Goal: Task Accomplishment & Management: Use online tool/utility

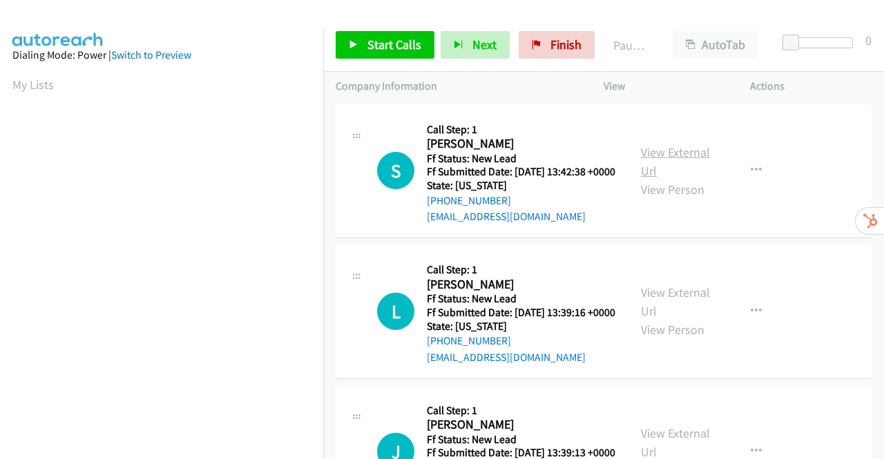
click at [684, 162] on link "View External Url" at bounding box center [675, 161] width 69 height 35
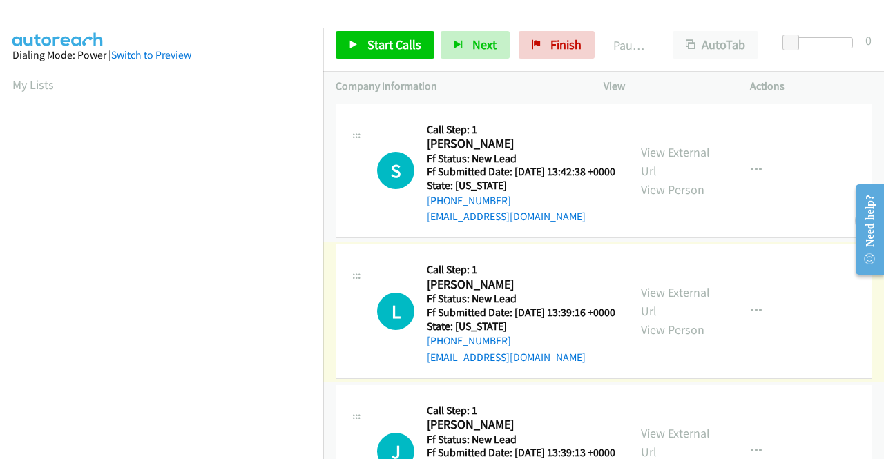
click at [673, 314] on link "View External Url" at bounding box center [675, 301] width 69 height 35
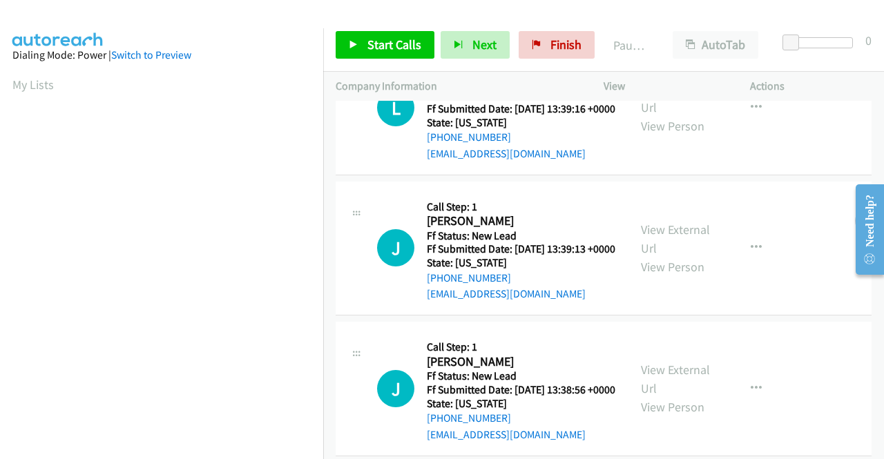
scroll to position [207, 0]
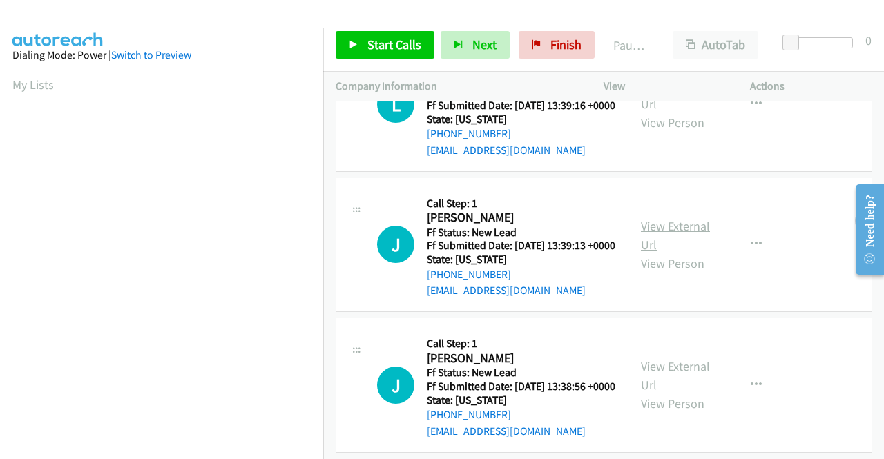
click at [684, 253] on link "View External Url" at bounding box center [675, 235] width 69 height 35
click at [394, 38] on span "Start Calls" at bounding box center [394, 45] width 54 height 16
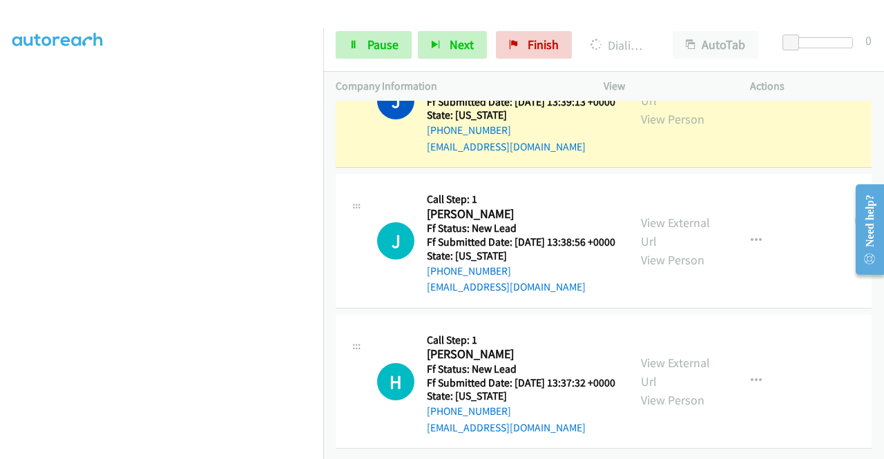
scroll to position [483, 0]
click at [666, 215] on link "View External Url" at bounding box center [675, 232] width 69 height 35
click at [664, 355] on link "View External Url" at bounding box center [675, 372] width 69 height 35
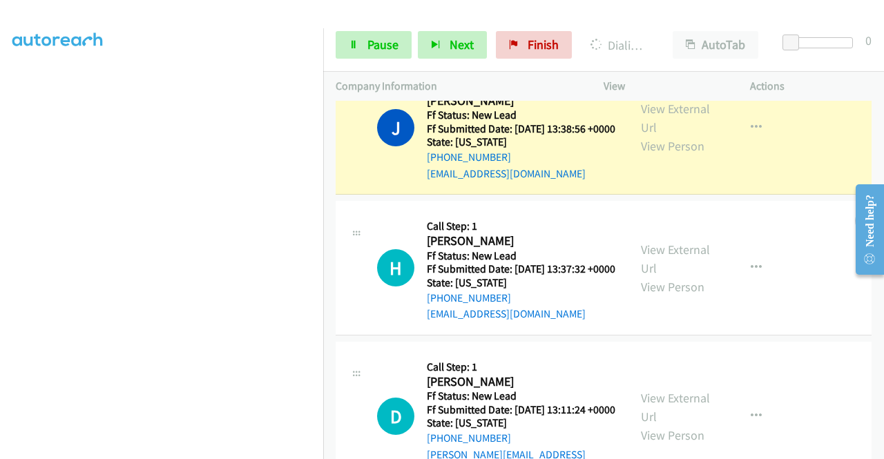
scroll to position [621, 0]
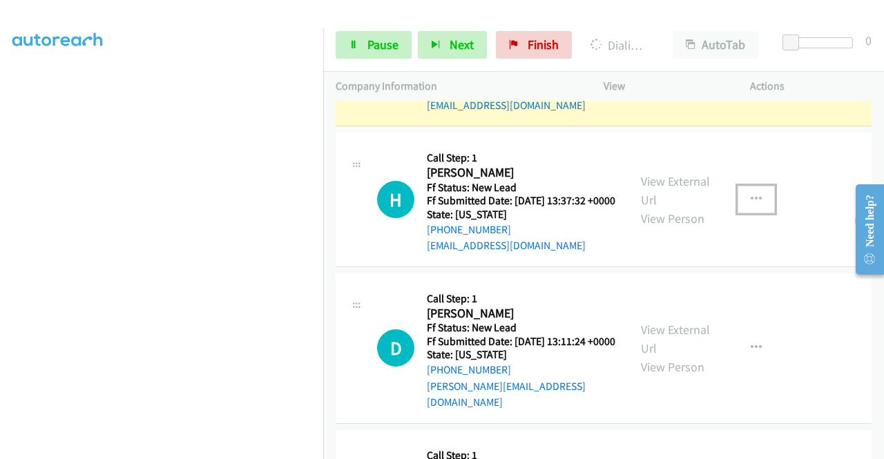
click at [750, 205] on icon "button" at bounding box center [755, 199] width 11 height 11
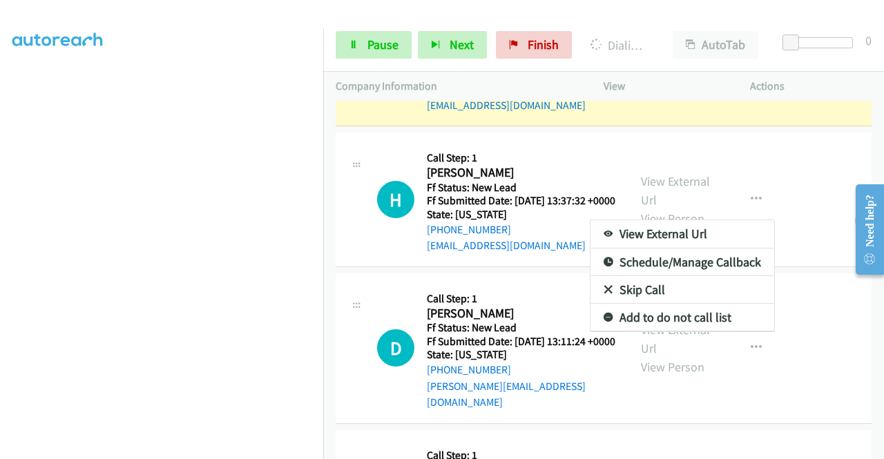
click at [623, 304] on link "Skip Call" at bounding box center [682, 290] width 184 height 28
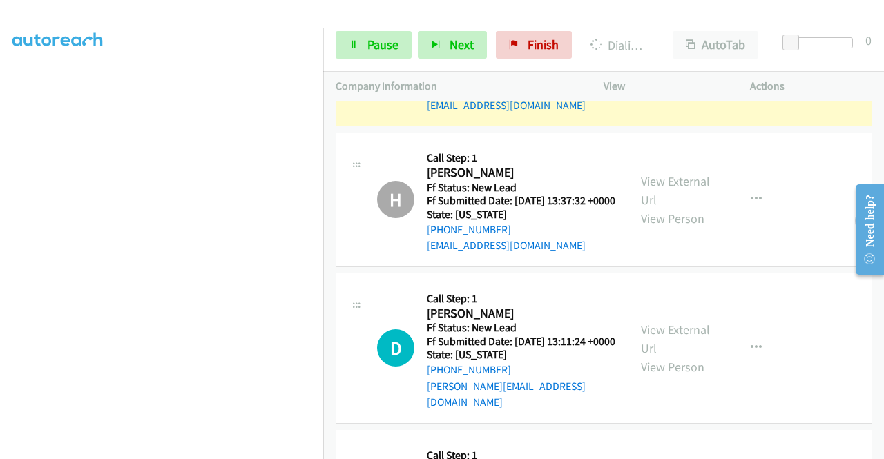
scroll to position [0, 0]
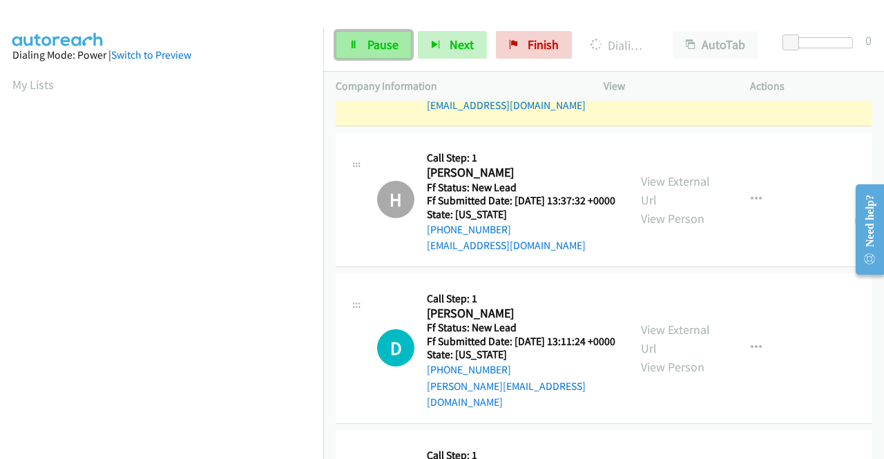
click at [361, 37] on link "Pause" at bounding box center [374, 45] width 76 height 28
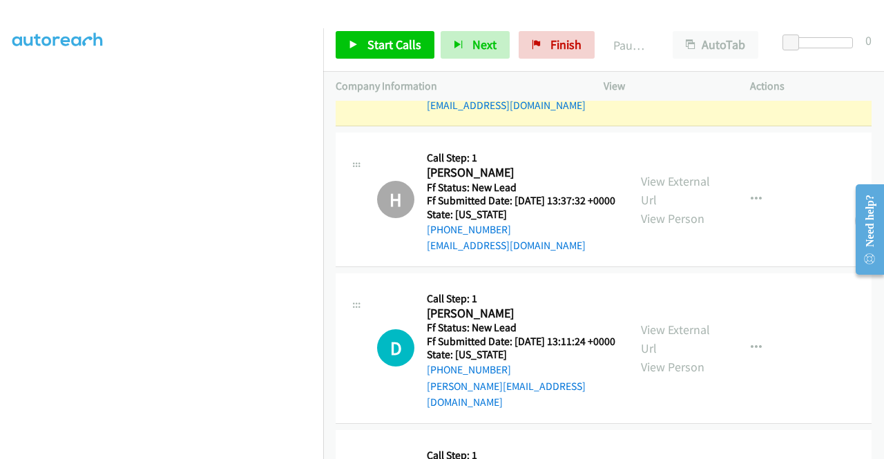
scroll to position [636, 0]
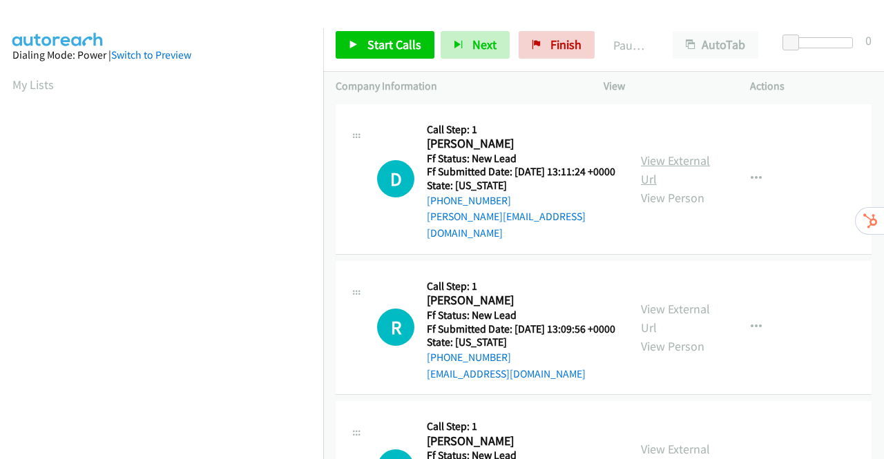
click at [678, 157] on link "View External Url" at bounding box center [675, 170] width 69 height 35
click at [683, 310] on link "View External Url" at bounding box center [675, 318] width 69 height 35
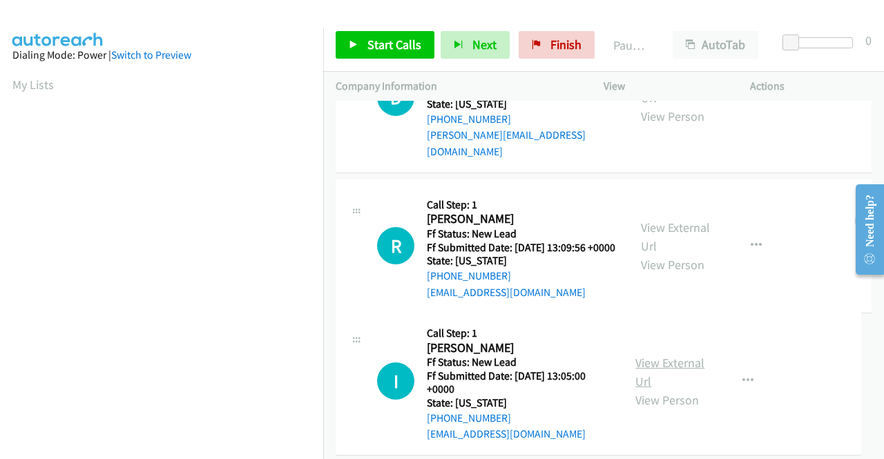
scroll to position [120, 0]
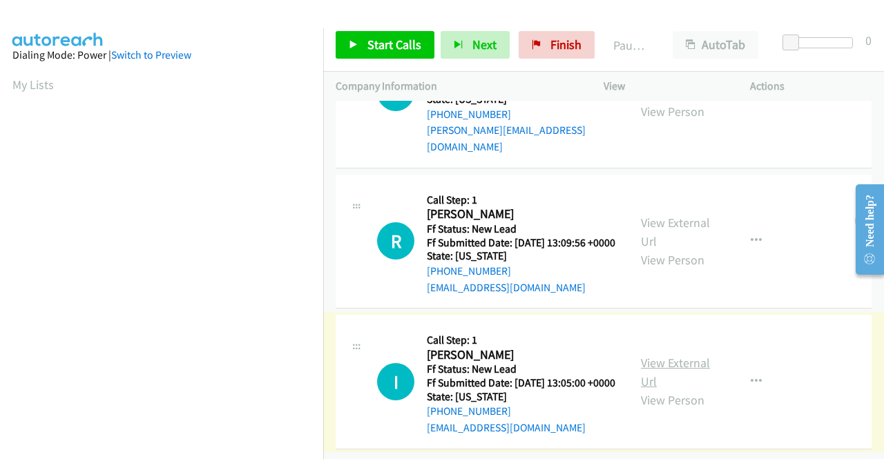
click at [679, 355] on link "View External Url" at bounding box center [675, 372] width 69 height 35
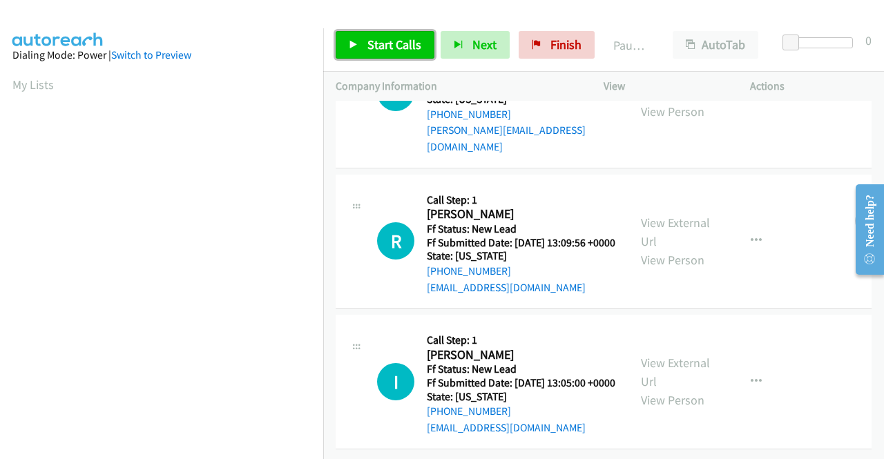
click at [371, 44] on span "Start Calls" at bounding box center [394, 45] width 54 height 16
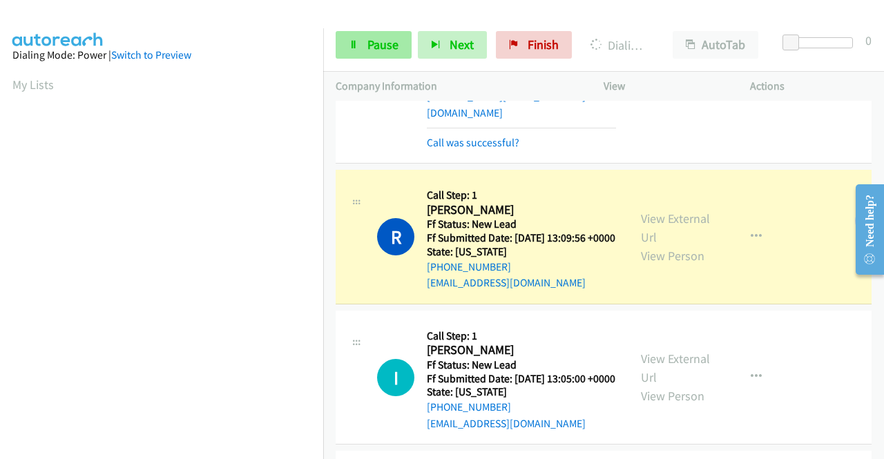
scroll to position [315, 0]
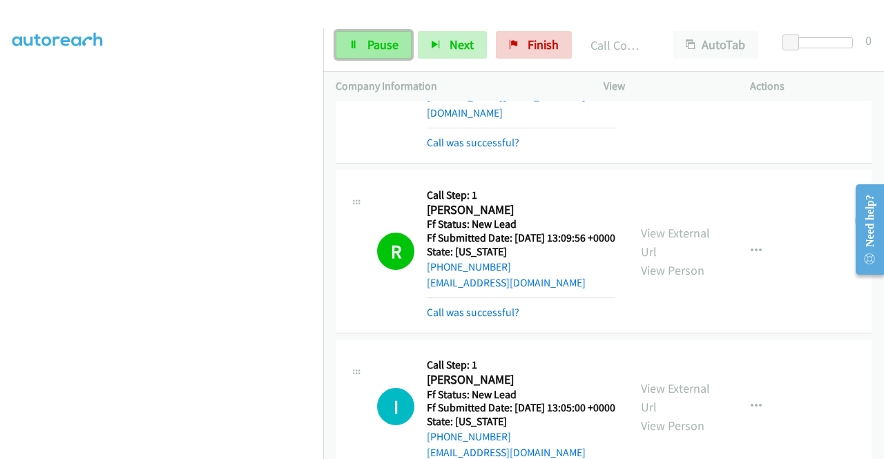
click at [356, 43] on icon at bounding box center [354, 46] width 10 height 10
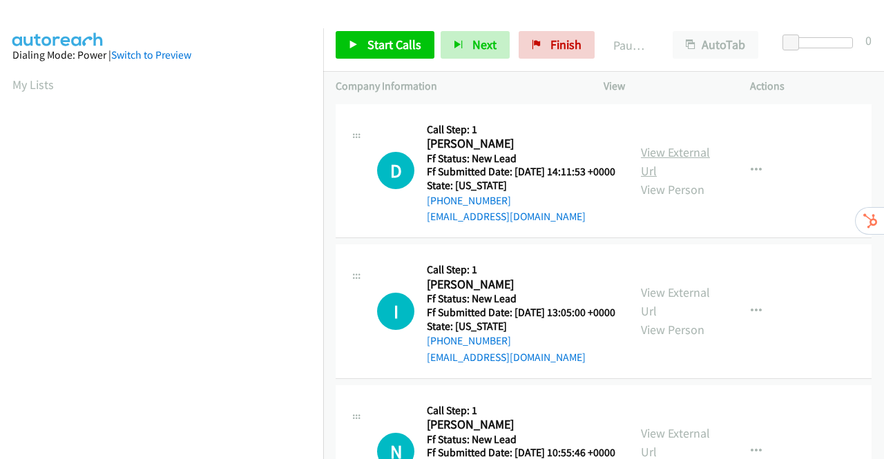
click at [663, 158] on link "View External Url" at bounding box center [675, 161] width 69 height 35
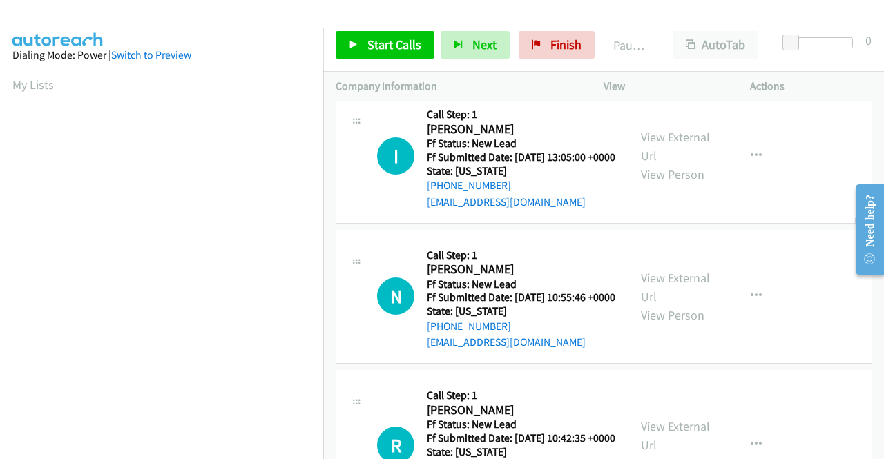
scroll to position [207, 0]
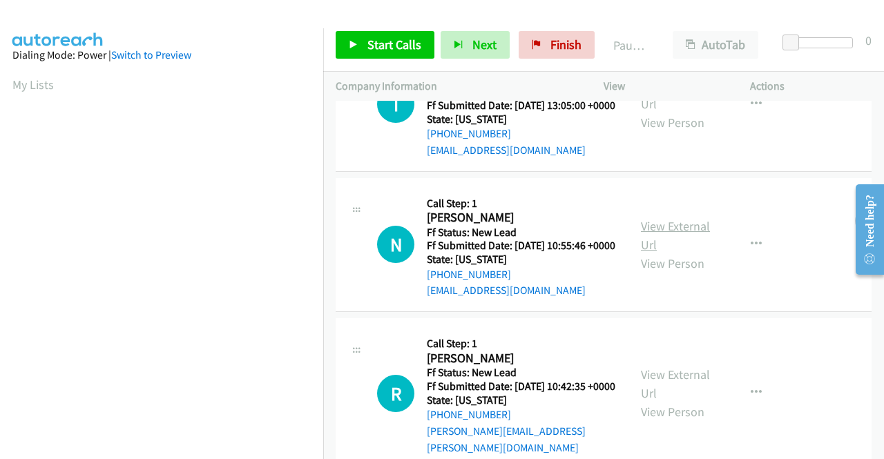
click at [653, 253] on link "View External Url" at bounding box center [675, 235] width 69 height 35
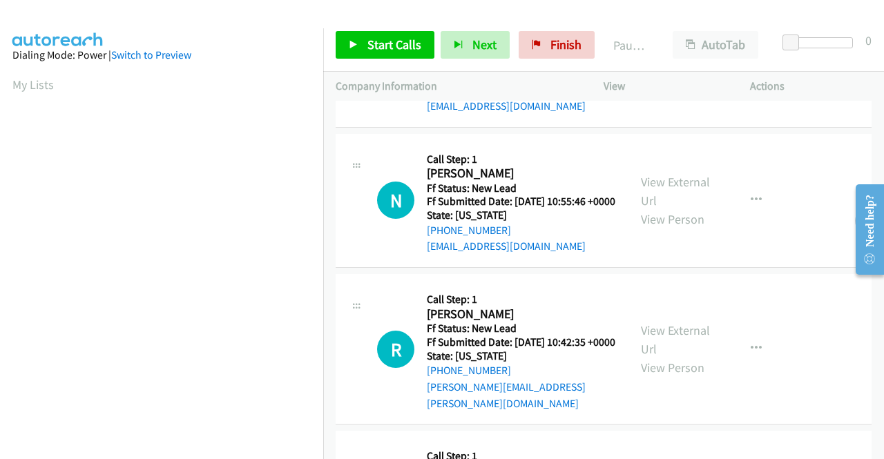
scroll to position [414, 0]
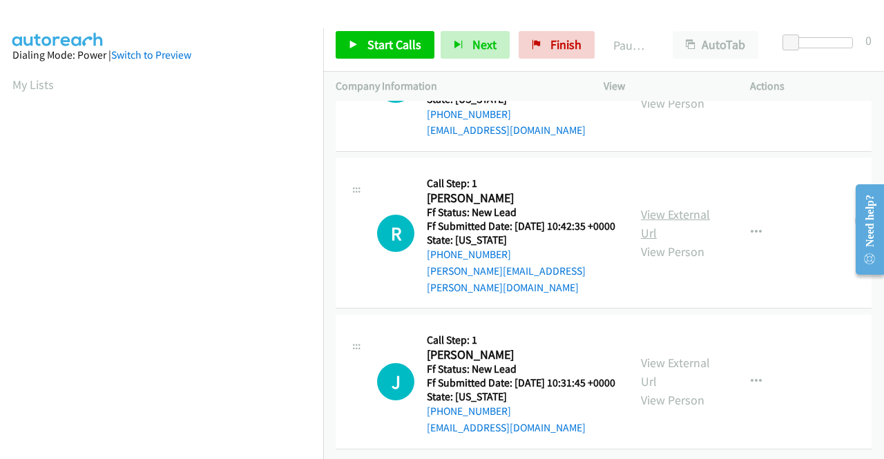
click at [658, 208] on link "View External Url" at bounding box center [675, 223] width 69 height 35
click at [687, 355] on link "View External Url" at bounding box center [675, 372] width 69 height 35
click at [373, 43] on span "Start Calls" at bounding box center [394, 45] width 54 height 16
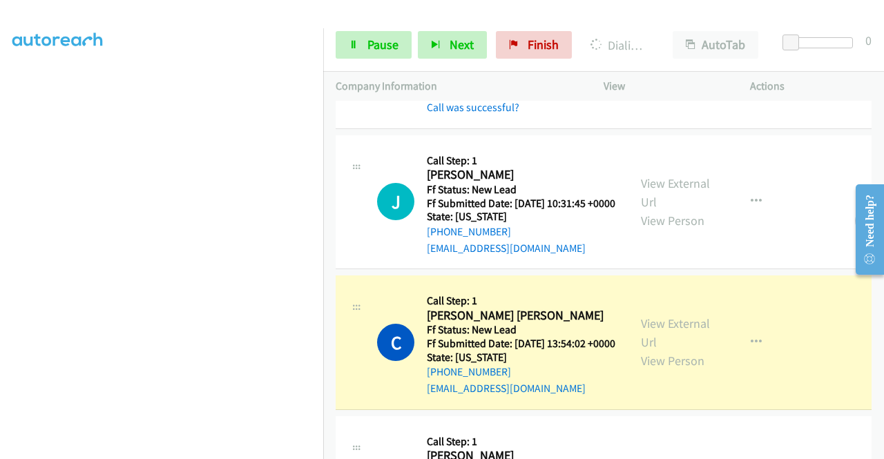
scroll to position [748, 0]
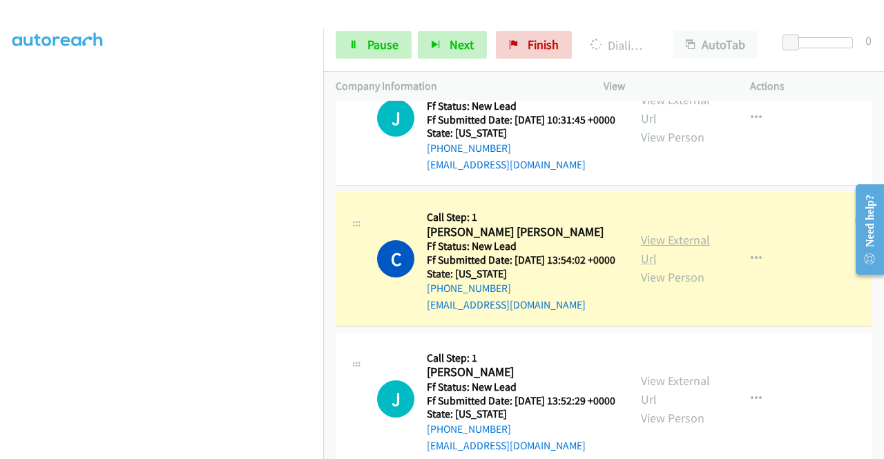
click at [688, 267] on link "View External Url" at bounding box center [675, 249] width 69 height 35
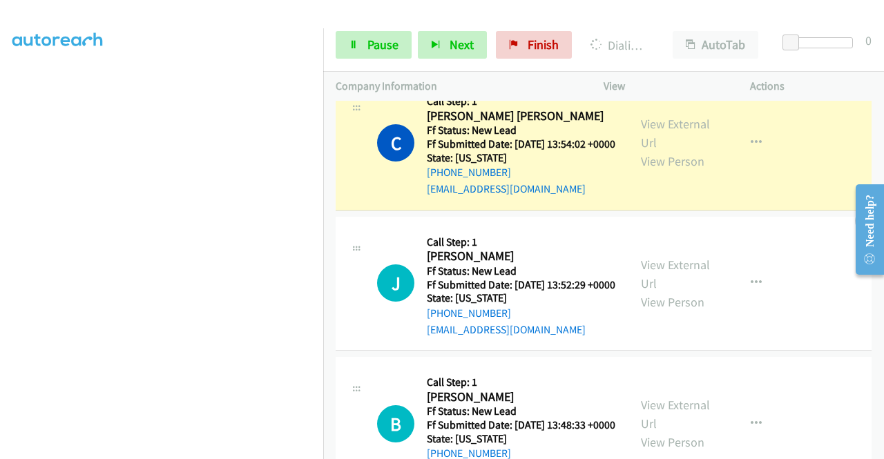
scroll to position [956, 0]
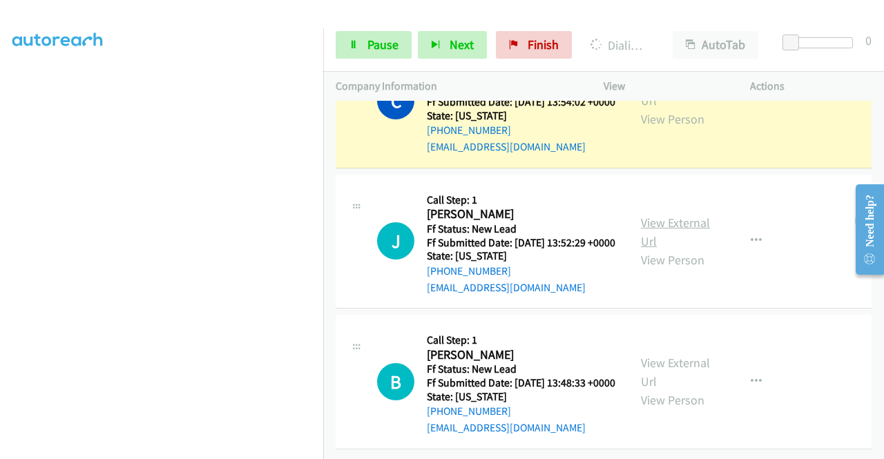
click at [659, 242] on link "View External Url" at bounding box center [675, 232] width 69 height 35
click at [668, 355] on link "View External Url" at bounding box center [675, 372] width 69 height 35
click at [376, 45] on span "Pause" at bounding box center [382, 45] width 31 height 16
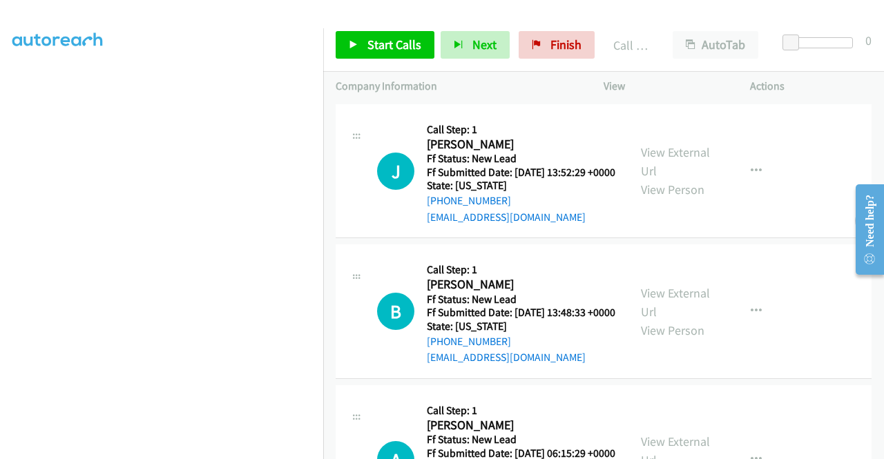
scroll to position [1065, 0]
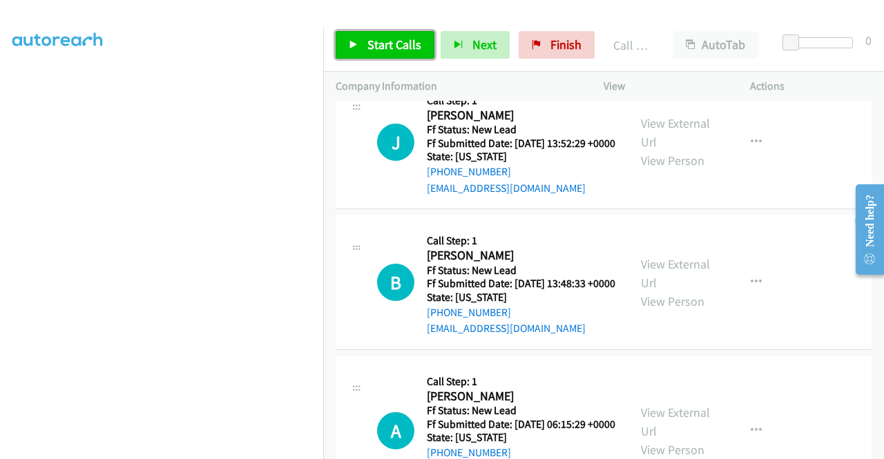
click at [385, 45] on span "Start Calls" at bounding box center [394, 45] width 54 height 16
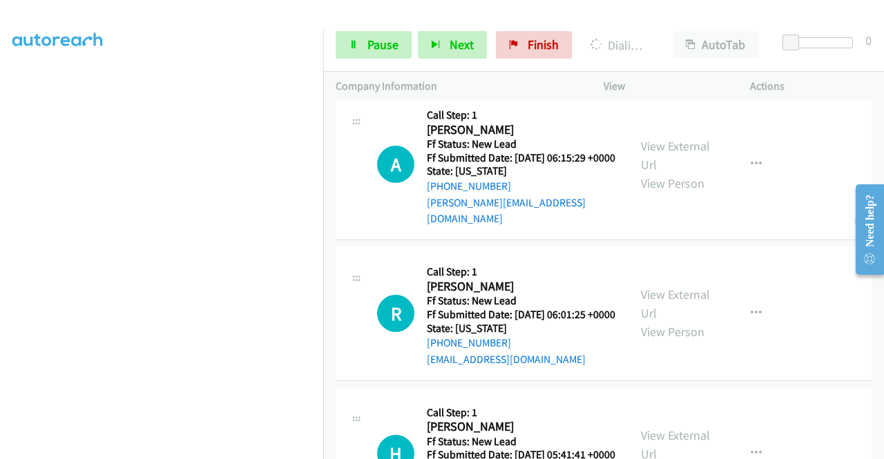
scroll to position [1410, 0]
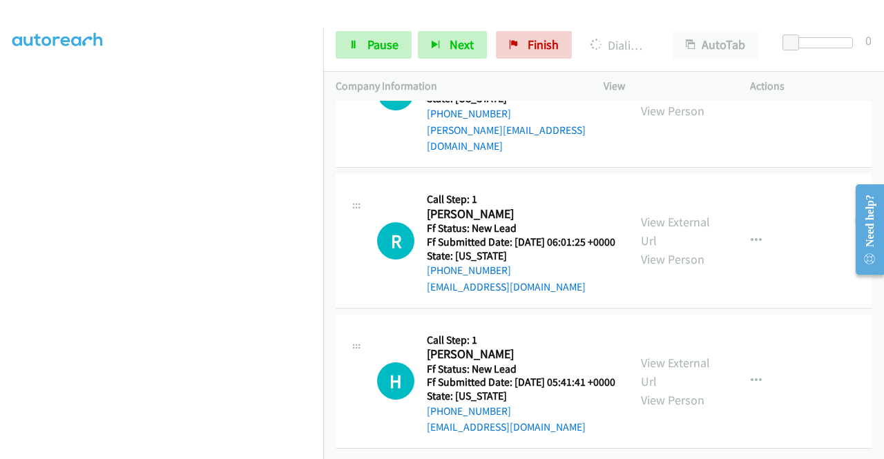
click at [689, 100] on link "View External Url" at bounding box center [675, 83] width 69 height 35
click at [664, 249] on link "View External Url" at bounding box center [675, 231] width 69 height 35
click at [679, 355] on link "View External Url" at bounding box center [675, 372] width 69 height 35
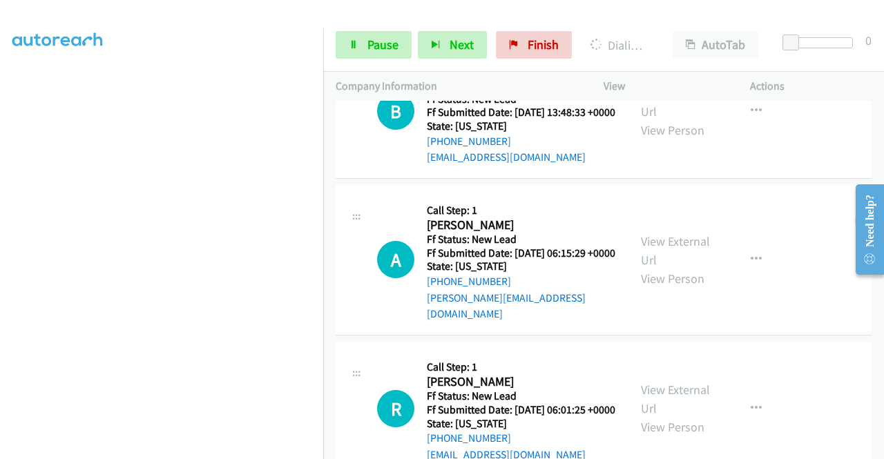
scroll to position [1112, 0]
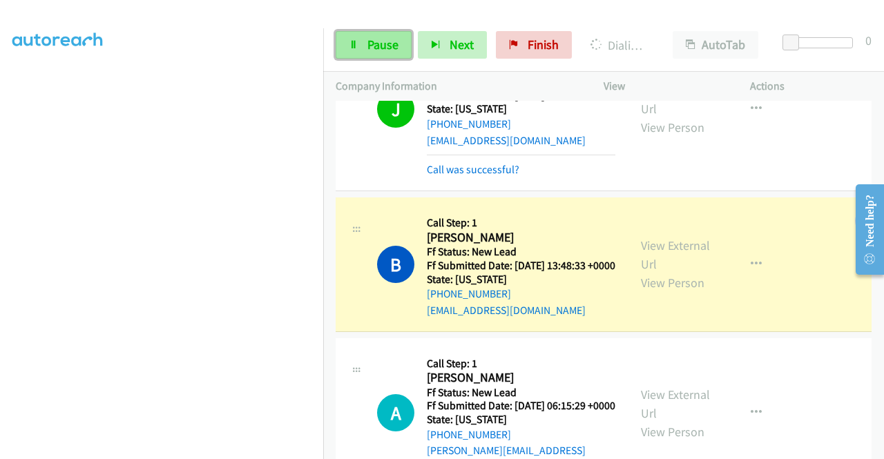
click at [371, 42] on span "Pause" at bounding box center [382, 45] width 31 height 16
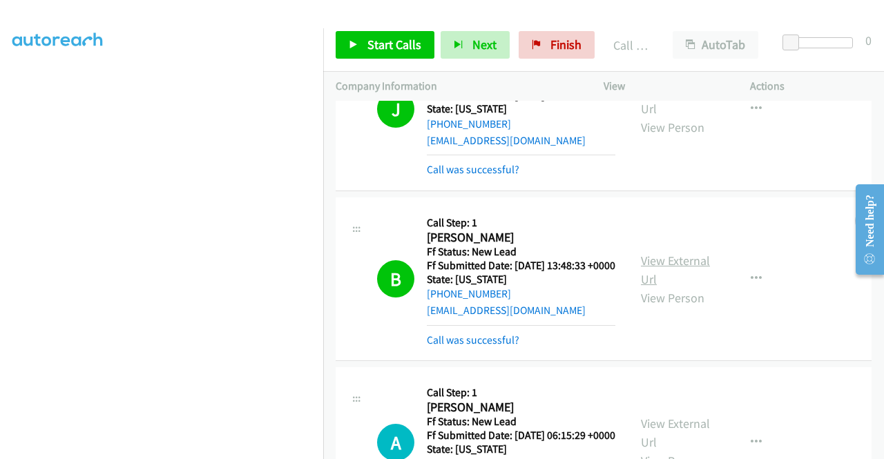
click at [675, 287] on link "View External Url" at bounding box center [675, 270] width 69 height 35
click at [369, 30] on div "Start Calls Pause Next Finish Call Completed AutoTab AutoTab 0" at bounding box center [603, 45] width 561 height 53
click at [371, 38] on span "Start Calls" at bounding box center [394, 45] width 54 height 16
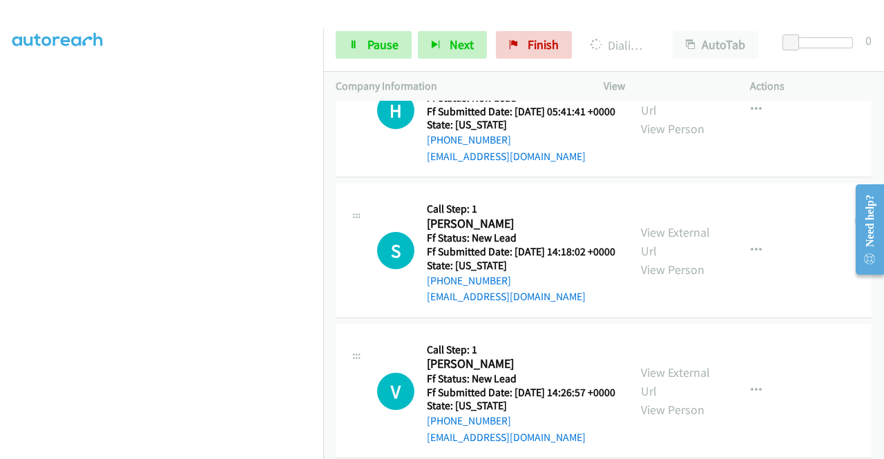
scroll to position [1872, 0]
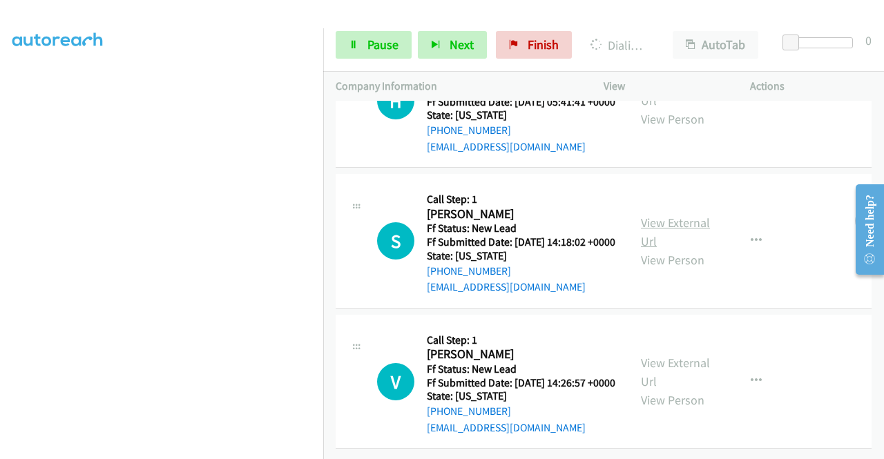
click at [671, 215] on link "View External Url" at bounding box center [675, 232] width 69 height 35
click at [675, 355] on link "View External Url" at bounding box center [675, 372] width 69 height 35
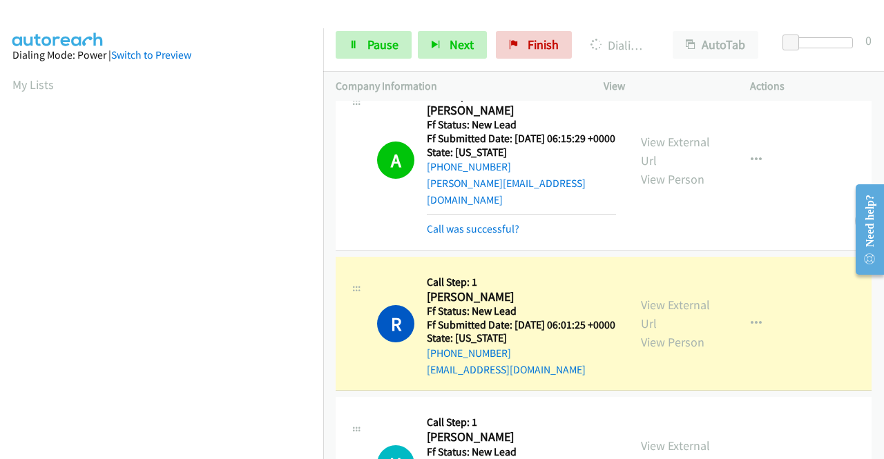
scroll to position [315, 0]
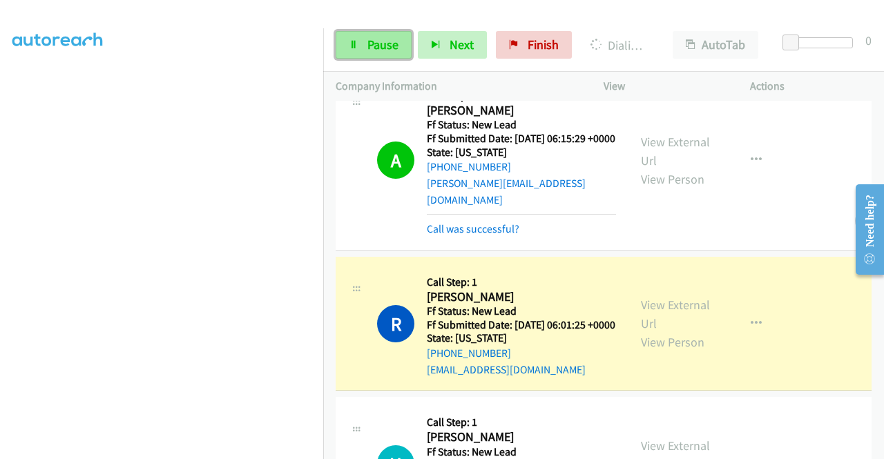
click at [374, 43] on span "Pause" at bounding box center [382, 45] width 31 height 16
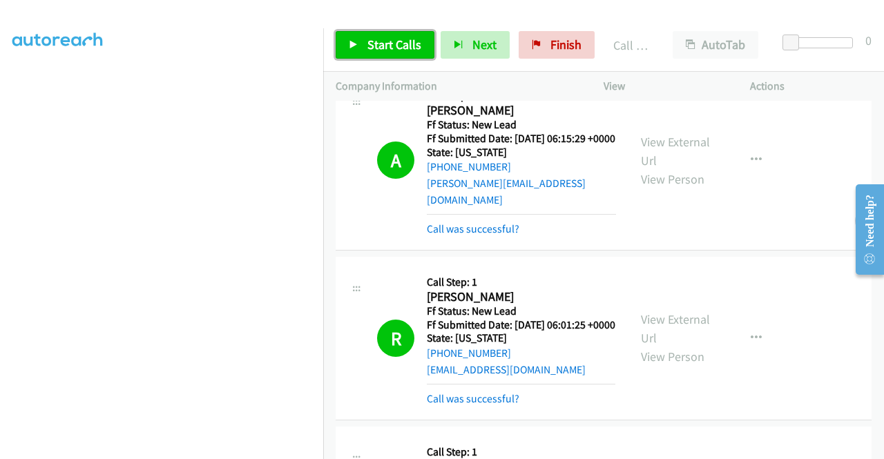
click at [391, 38] on span "Start Calls" at bounding box center [394, 45] width 54 height 16
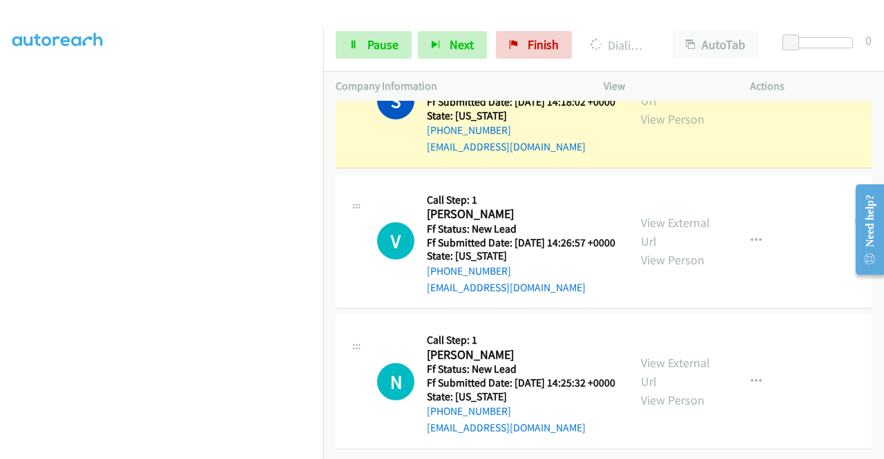
scroll to position [2134, 0]
click at [671, 355] on link "View External Url" at bounding box center [675, 372] width 69 height 35
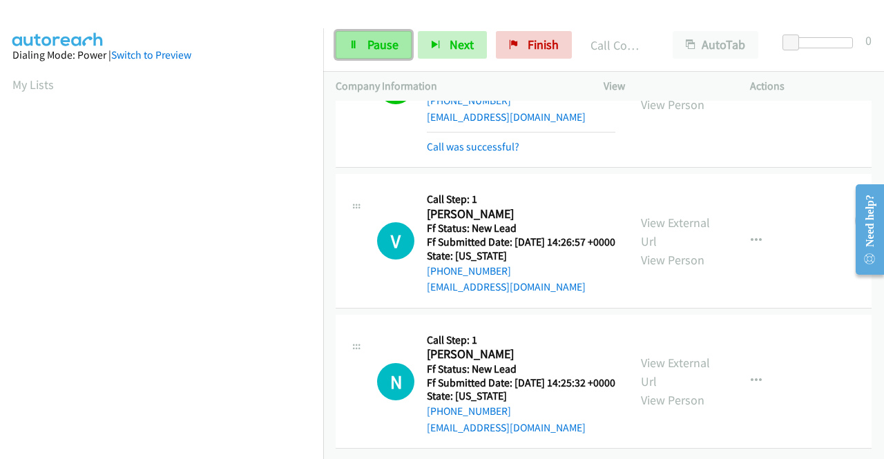
click at [378, 40] on span "Pause" at bounding box center [382, 45] width 31 height 16
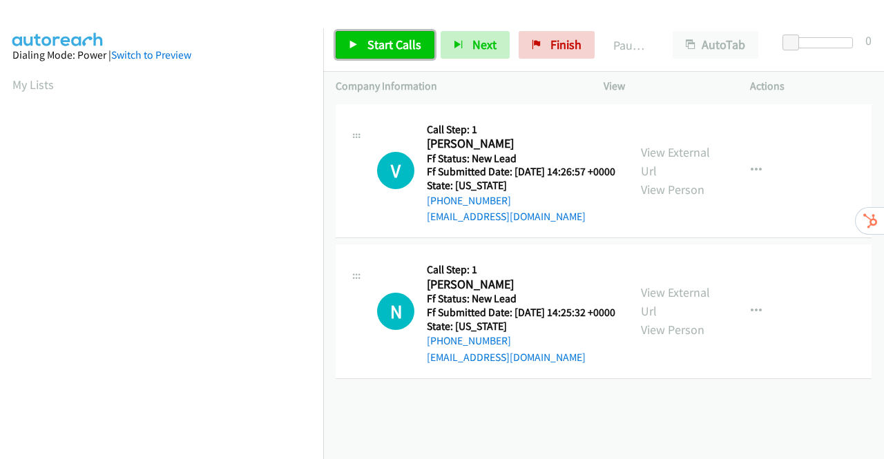
click at [377, 43] on span "Start Calls" at bounding box center [394, 45] width 54 height 16
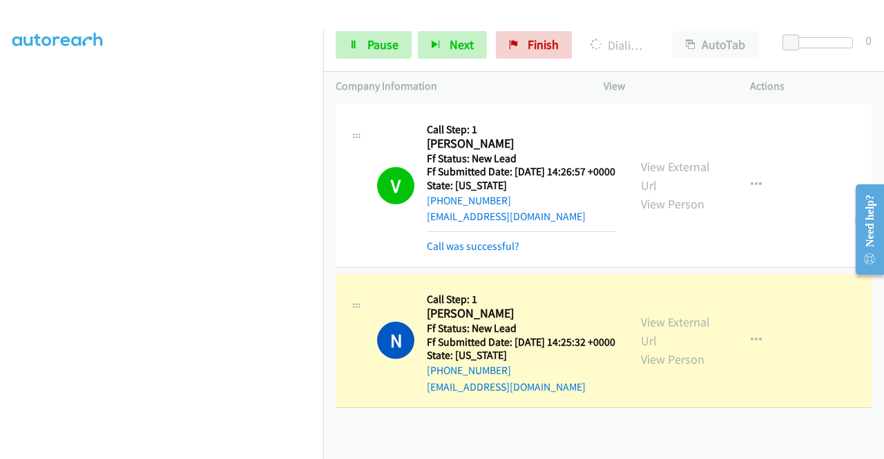
scroll to position [276, 0]
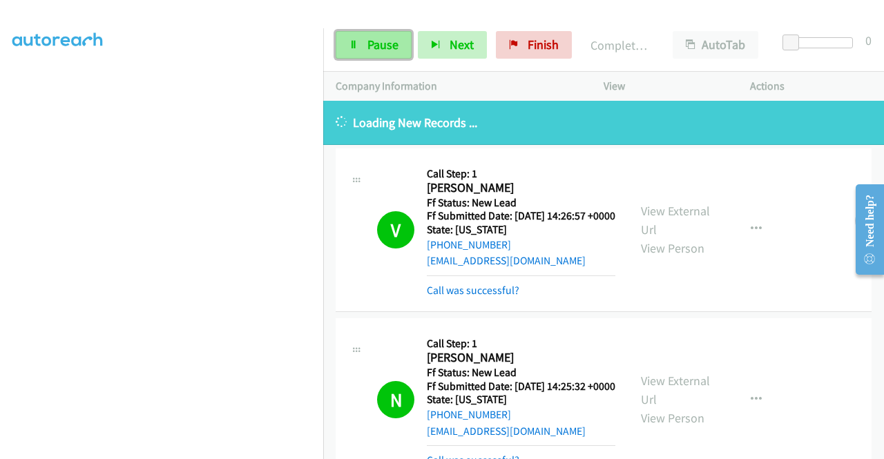
drag, startPoint x: 370, startPoint y: 34, endPoint x: 376, endPoint y: 45, distance: 12.4
click at [370, 35] on link "Pause" at bounding box center [374, 45] width 76 height 28
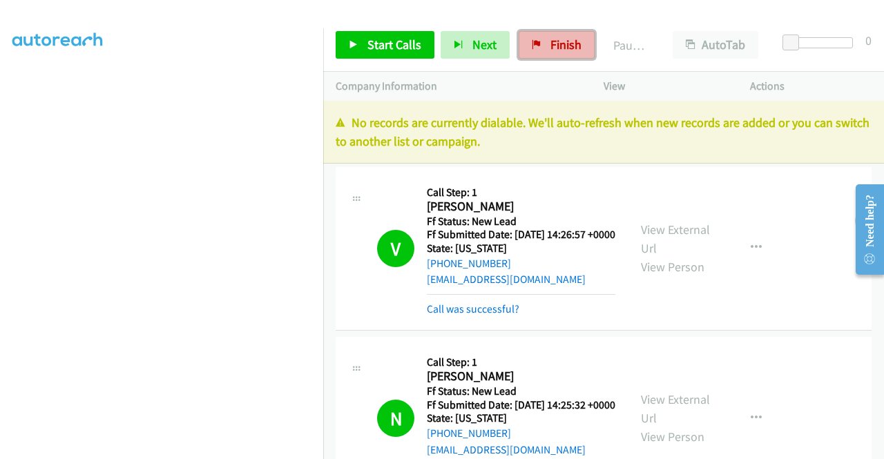
click at [551, 47] on span "Finish" at bounding box center [565, 45] width 31 height 16
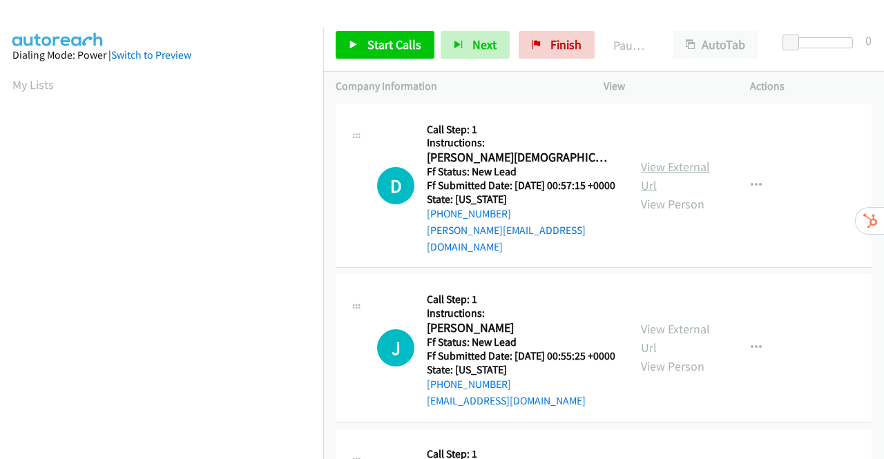
click at [667, 165] on link "View External Url" at bounding box center [675, 176] width 69 height 35
click at [674, 336] on link "View External Url" at bounding box center [675, 338] width 69 height 35
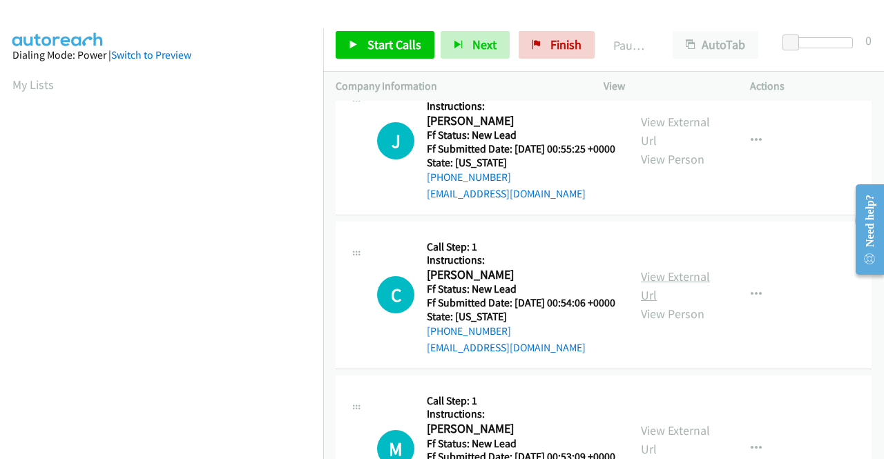
click at [688, 298] on link "View External Url" at bounding box center [675, 286] width 69 height 35
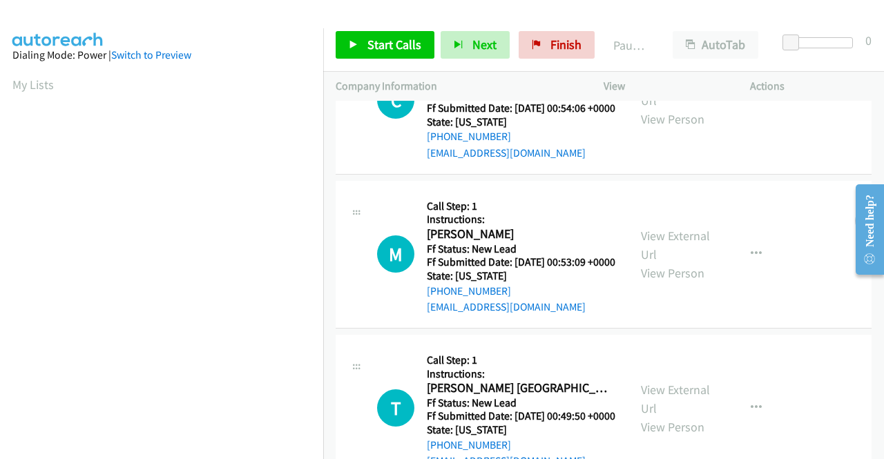
scroll to position [414, 0]
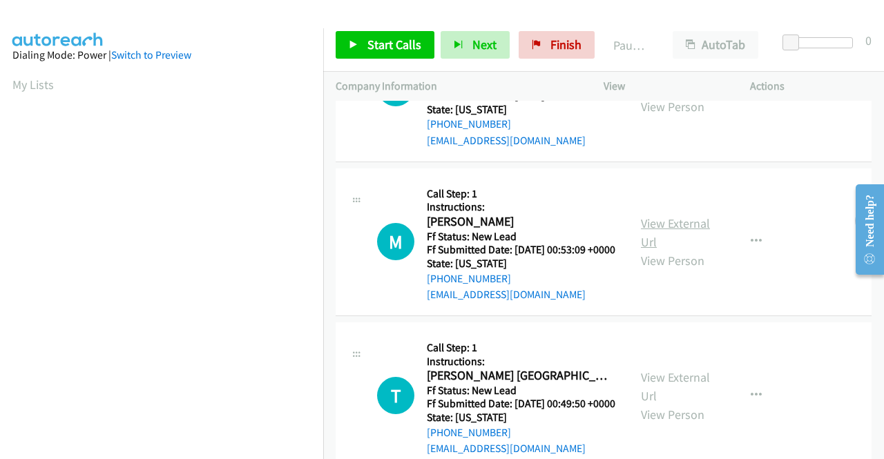
click at [660, 250] on link "View External Url" at bounding box center [675, 232] width 69 height 35
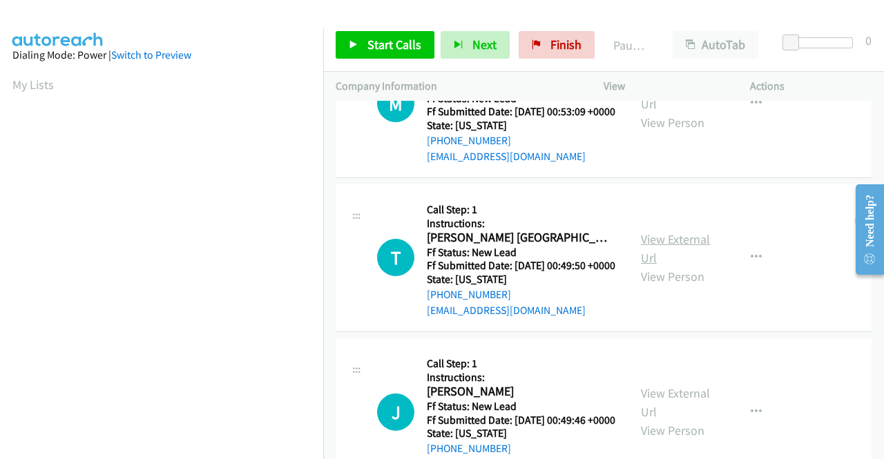
click at [662, 266] on link "View External Url" at bounding box center [675, 248] width 69 height 35
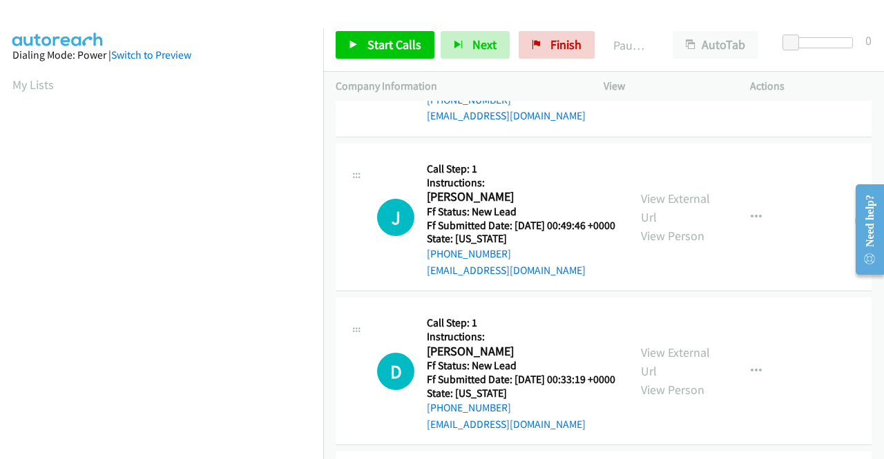
scroll to position [759, 0]
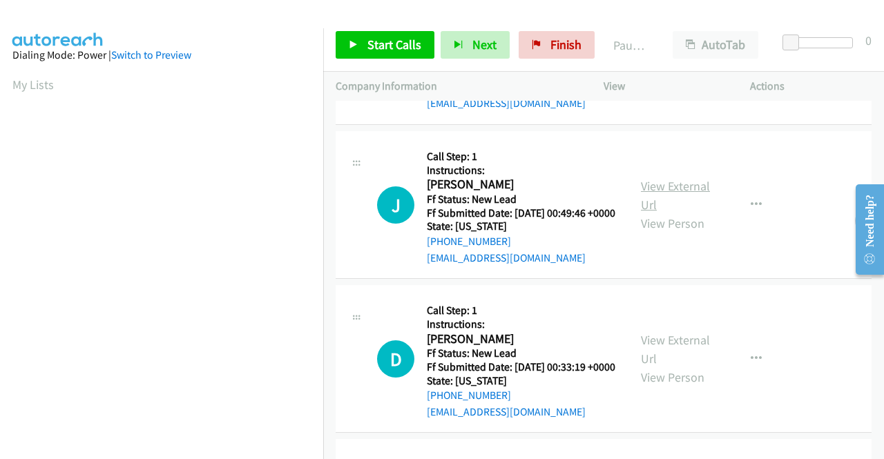
click at [663, 213] on link "View External Url" at bounding box center [675, 195] width 69 height 35
click at [363, 41] on link "Start Calls" at bounding box center [385, 45] width 99 height 28
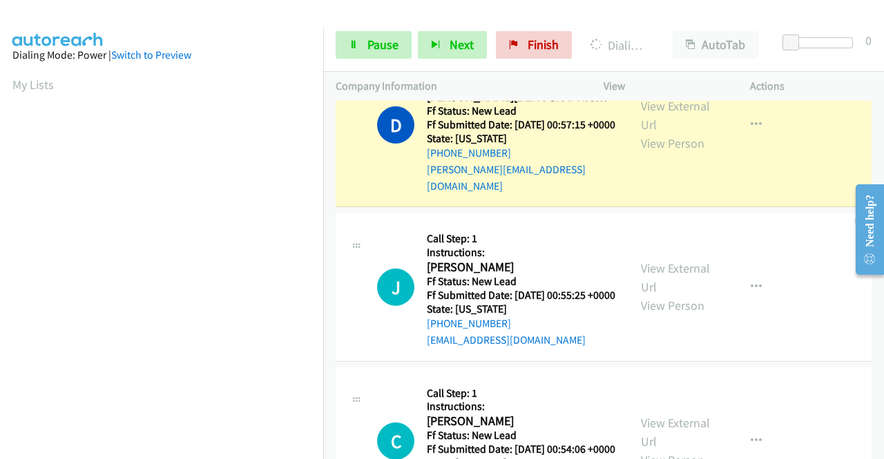
scroll to position [0, 0]
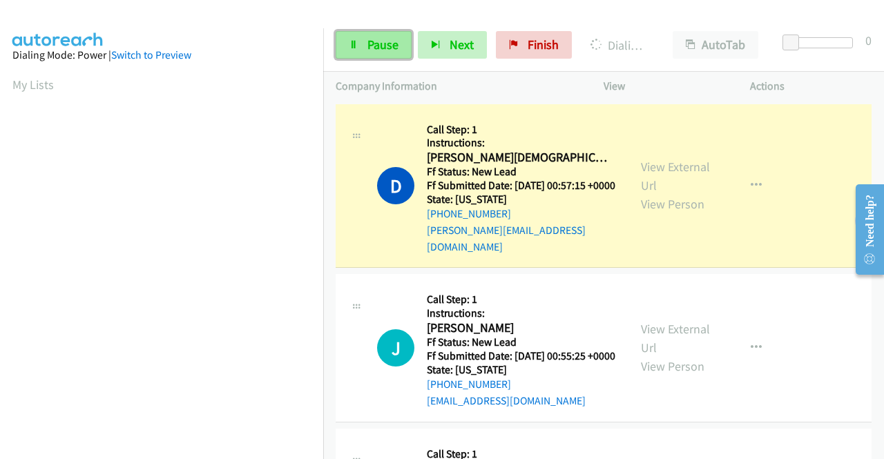
click at [371, 37] on span "Pause" at bounding box center [382, 45] width 31 height 16
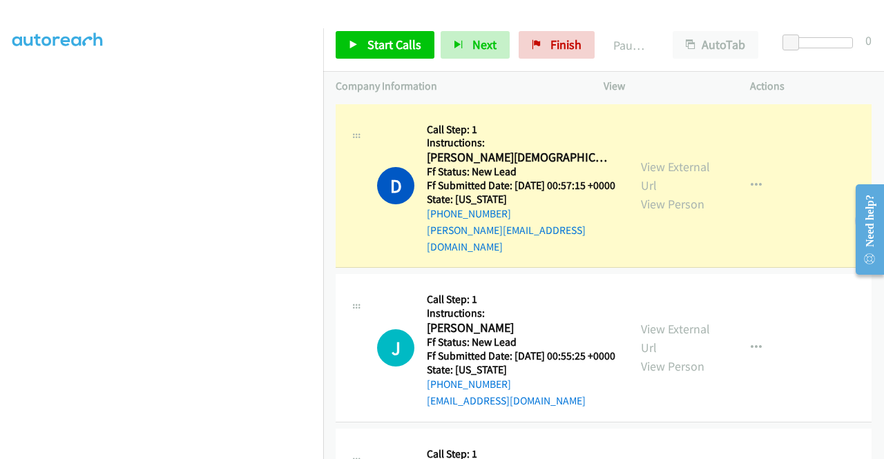
scroll to position [285, 0]
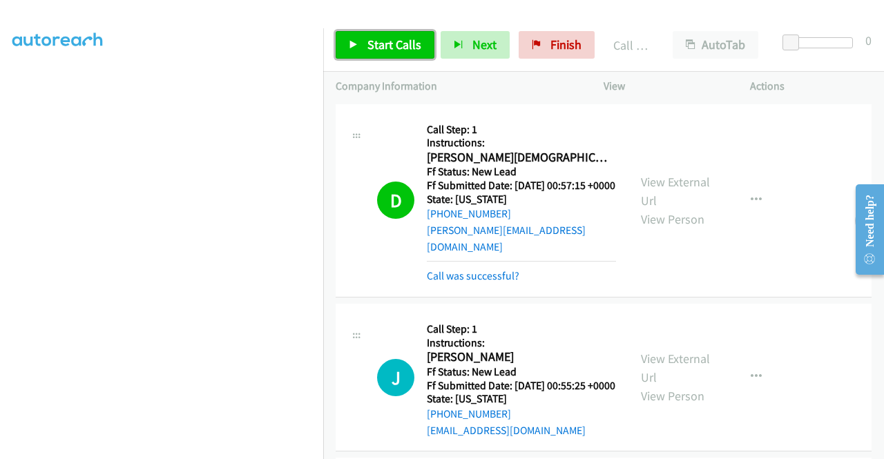
click at [372, 40] on span "Start Calls" at bounding box center [394, 45] width 54 height 16
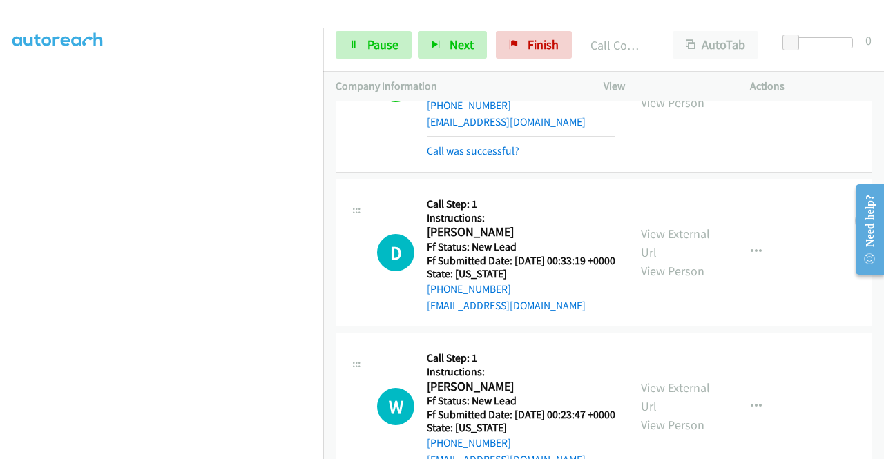
scroll to position [1105, 0]
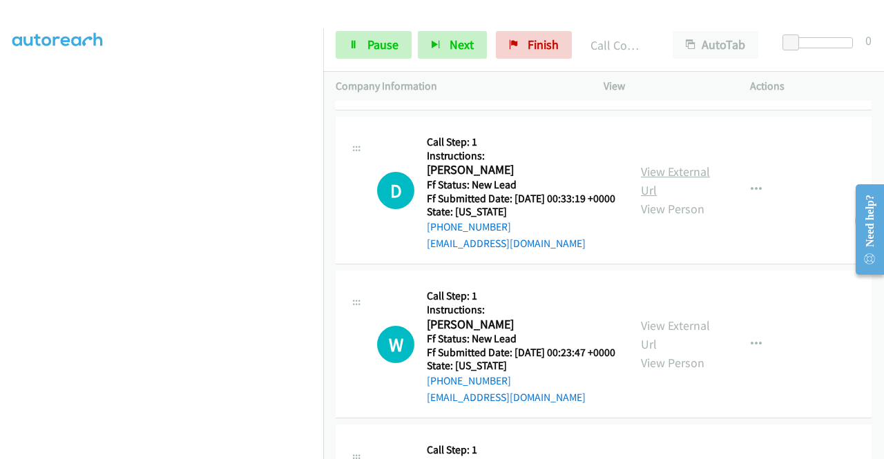
click at [648, 198] on link "View External Url" at bounding box center [675, 181] width 69 height 35
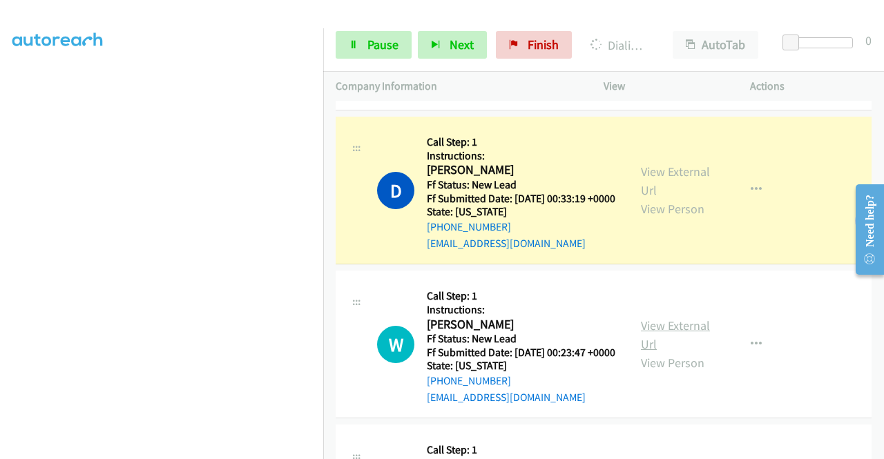
click at [668, 352] on link "View External Url" at bounding box center [675, 335] width 69 height 35
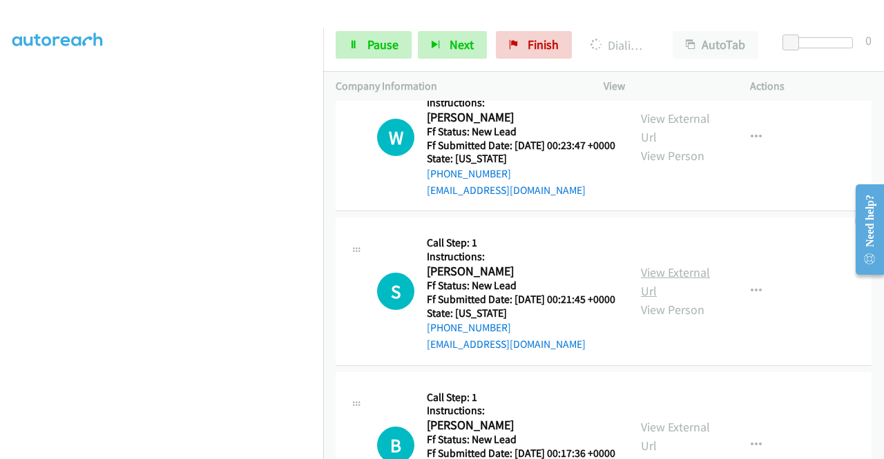
click at [679, 299] on link "View External Url" at bounding box center [675, 281] width 69 height 35
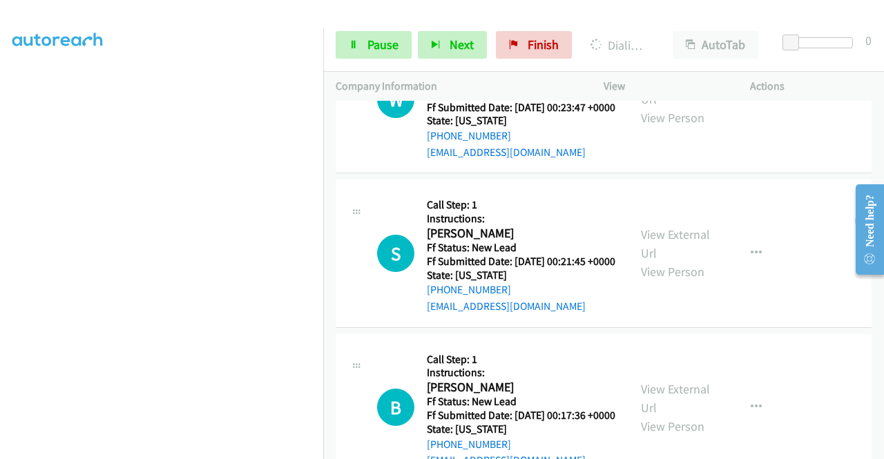
scroll to position [1519, 0]
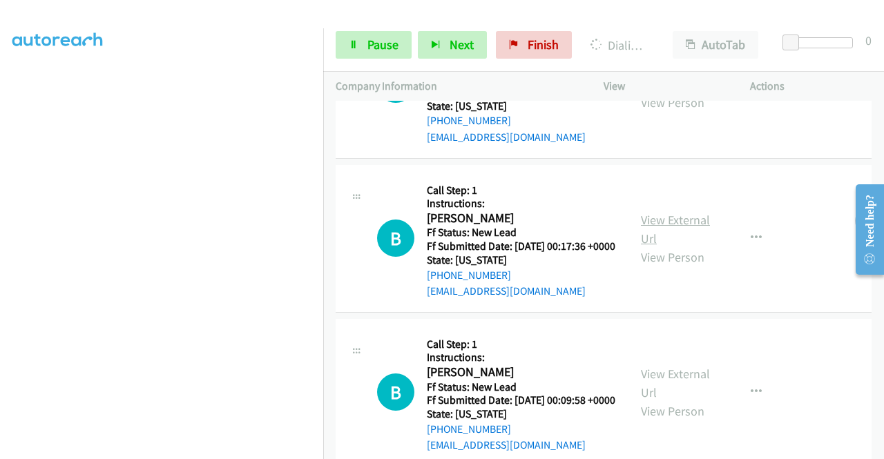
click at [672, 246] on link "View External Url" at bounding box center [675, 229] width 69 height 35
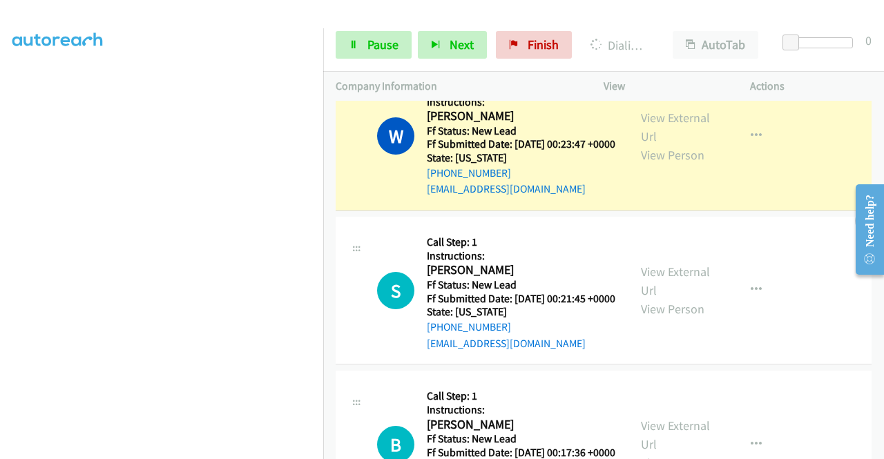
scroll to position [1410, 0]
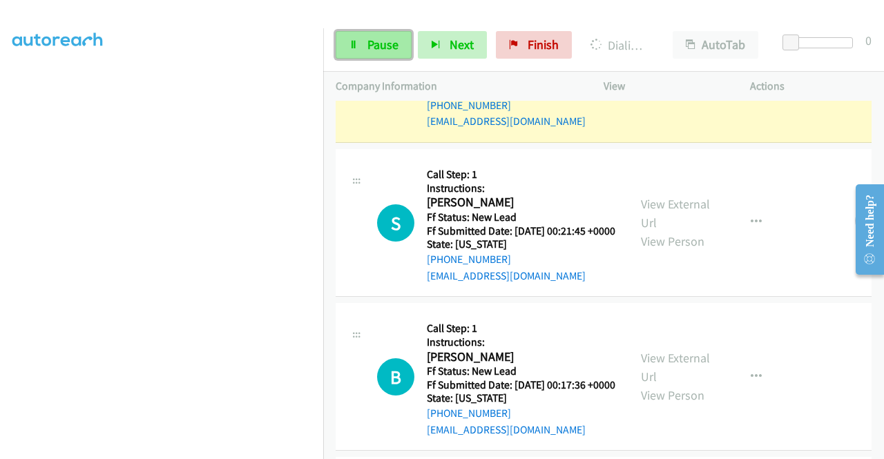
click at [361, 45] on link "Pause" at bounding box center [374, 45] width 76 height 28
click at [391, 47] on span "Pause" at bounding box center [382, 45] width 31 height 16
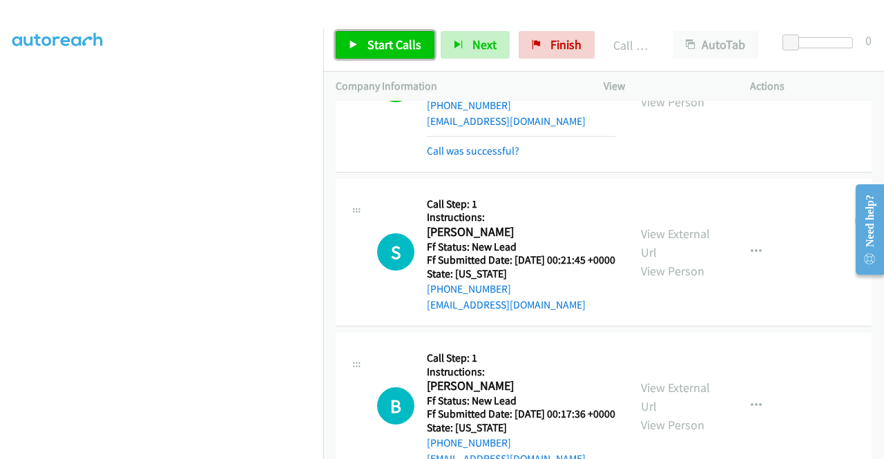
click at [373, 49] on span "Start Calls" at bounding box center [394, 45] width 54 height 16
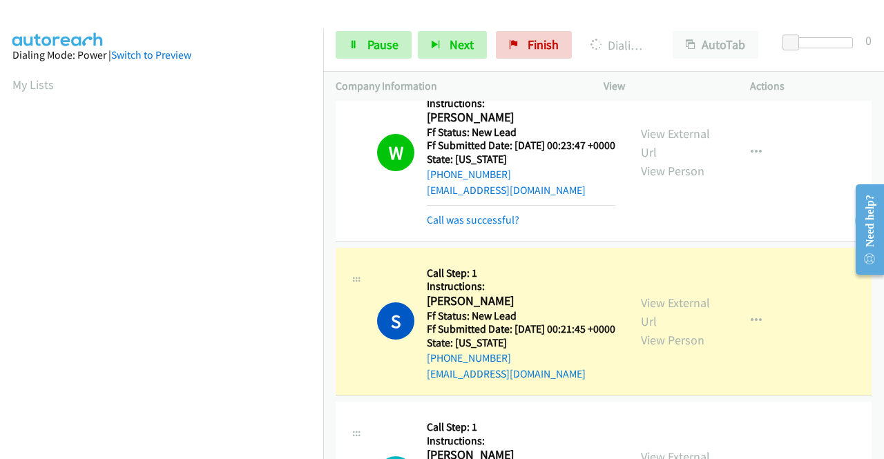
scroll to position [315, 0]
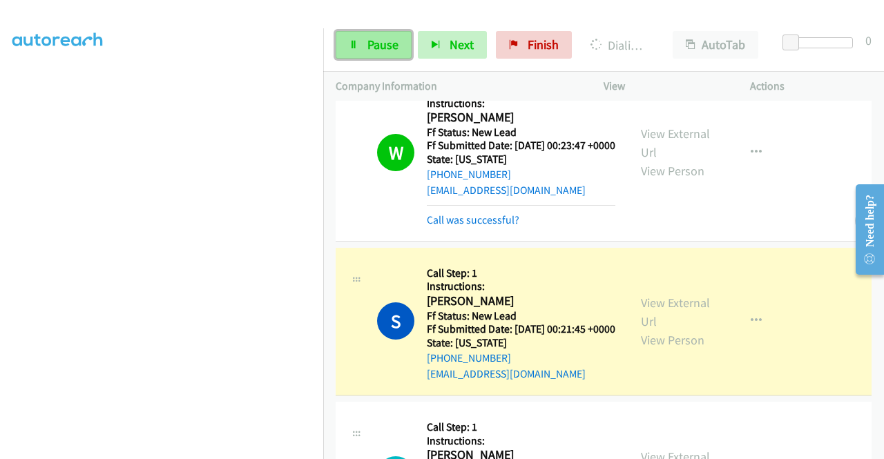
click at [374, 43] on span "Pause" at bounding box center [382, 45] width 31 height 16
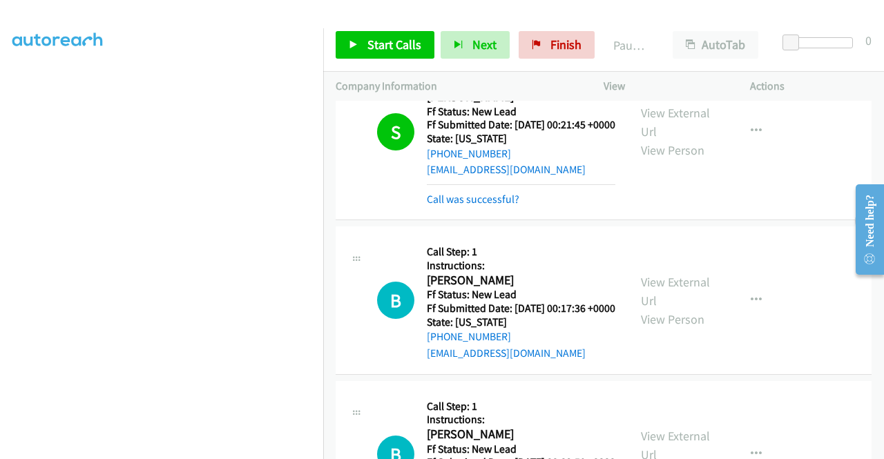
scroll to position [1479, 0]
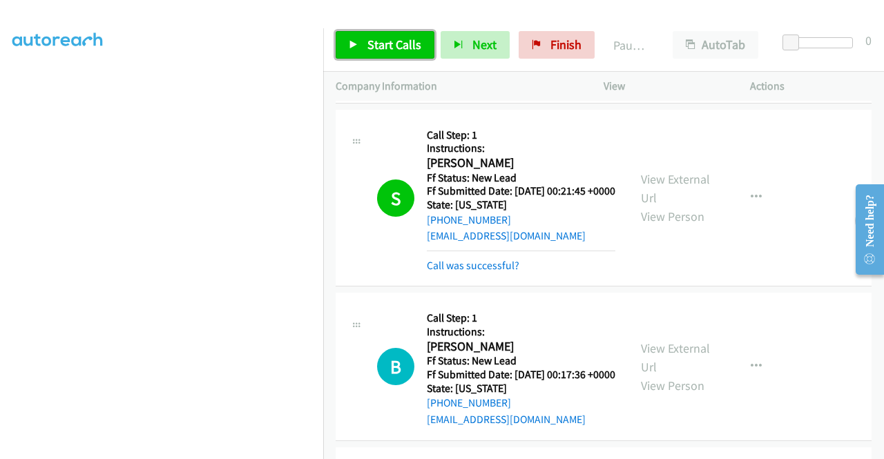
drag, startPoint x: 397, startPoint y: 43, endPoint x: 400, endPoint y: 50, distance: 7.4
click at [397, 43] on span "Start Calls" at bounding box center [394, 45] width 54 height 16
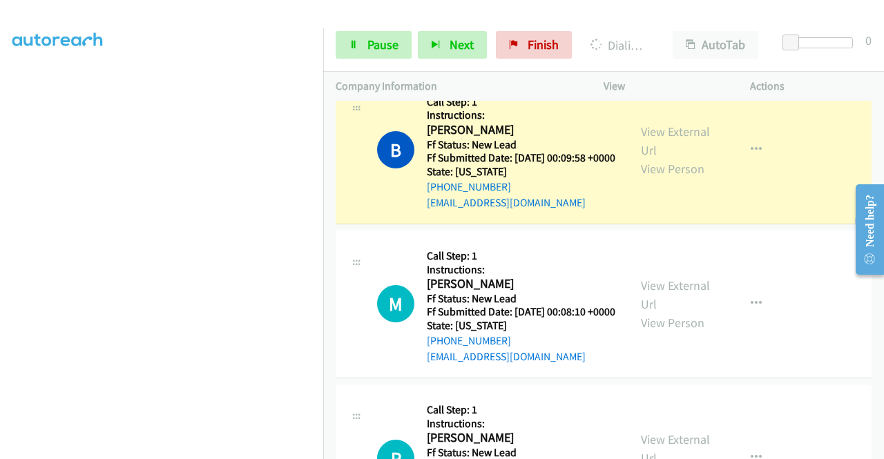
scroll to position [1755, 0]
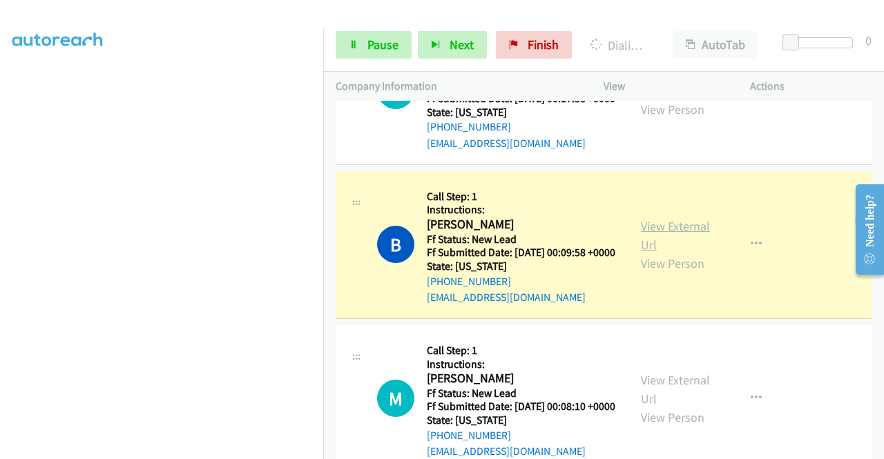
click at [656, 253] on link "View External Url" at bounding box center [675, 235] width 69 height 35
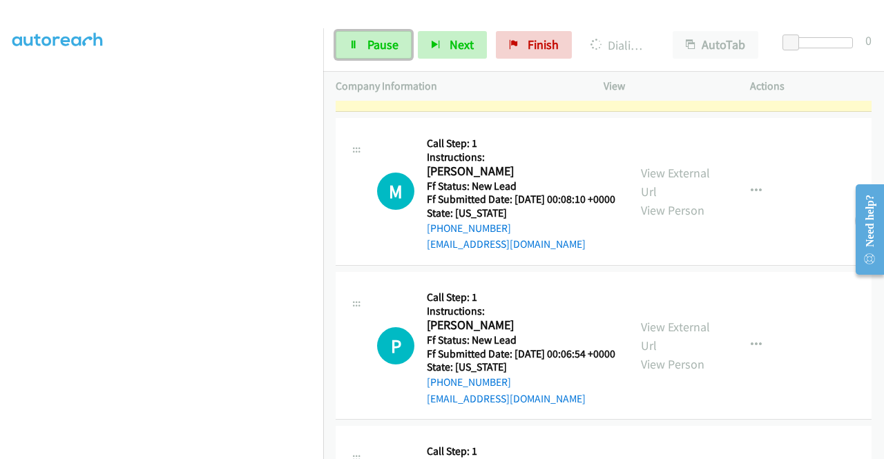
drag, startPoint x: 372, startPoint y: 47, endPoint x: 459, endPoint y: 3, distance: 97.3
click at [371, 48] on span "Pause" at bounding box center [382, 45] width 31 height 16
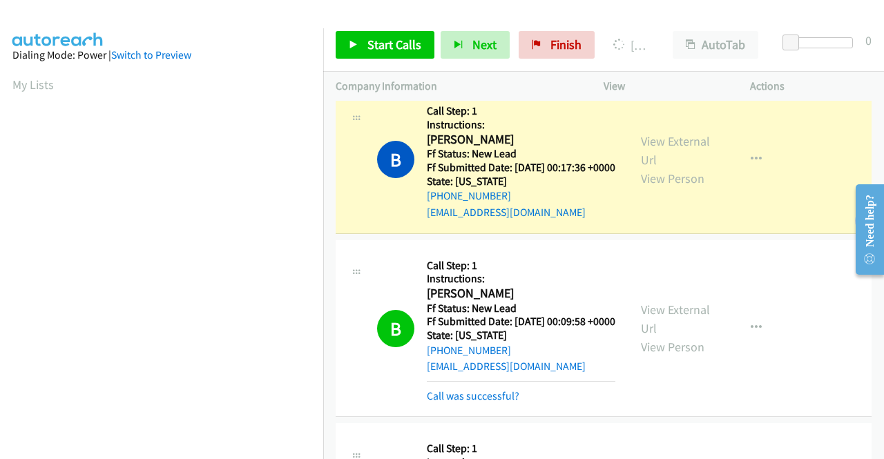
scroll to position [315, 0]
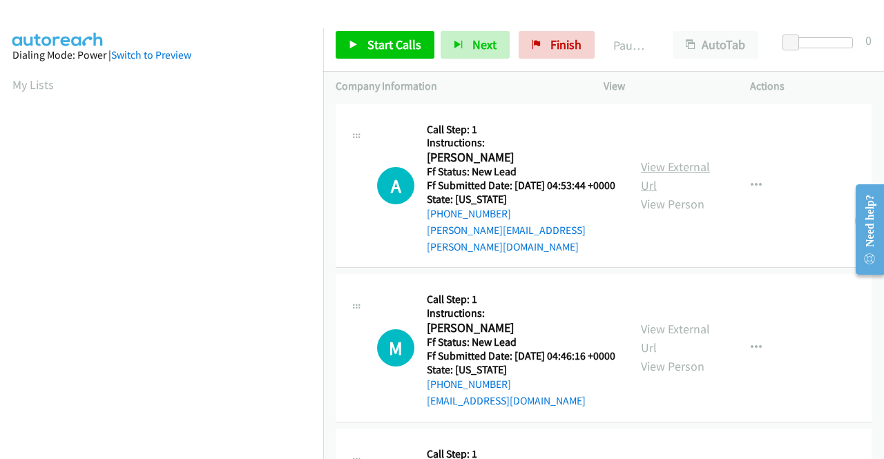
click at [686, 165] on link "View External Url" at bounding box center [675, 176] width 69 height 35
click at [663, 330] on link "View External Url" at bounding box center [675, 338] width 69 height 35
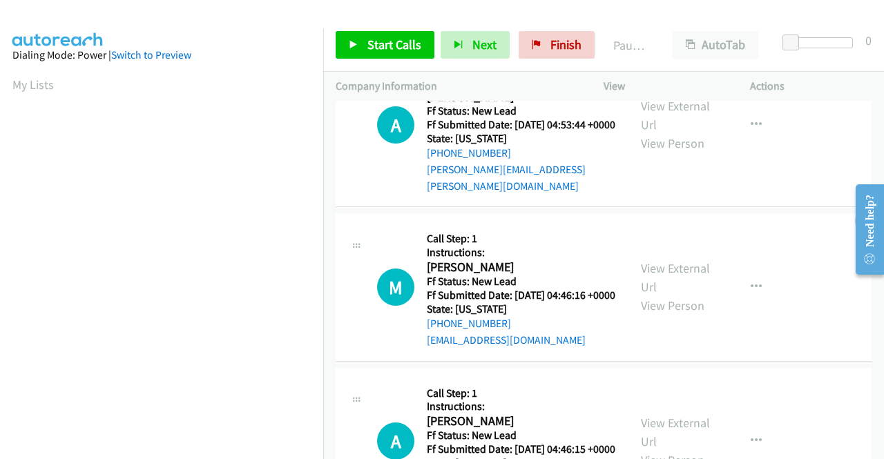
scroll to position [207, 0]
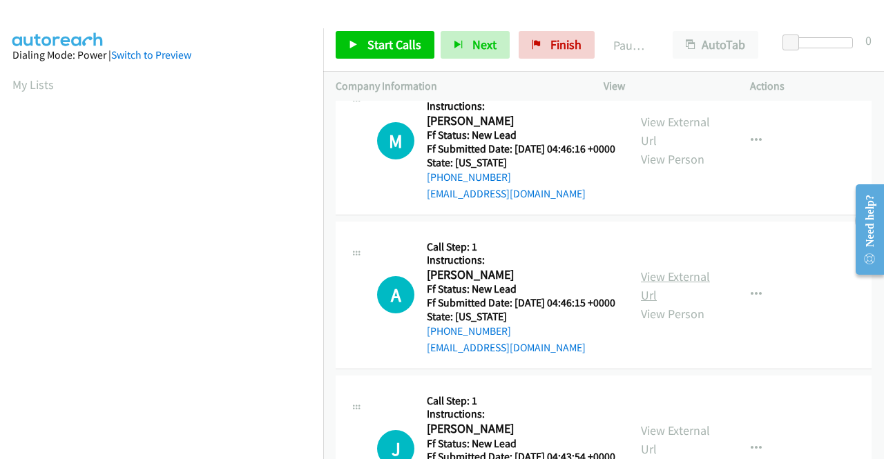
click at [668, 291] on link "View External Url" at bounding box center [675, 286] width 69 height 35
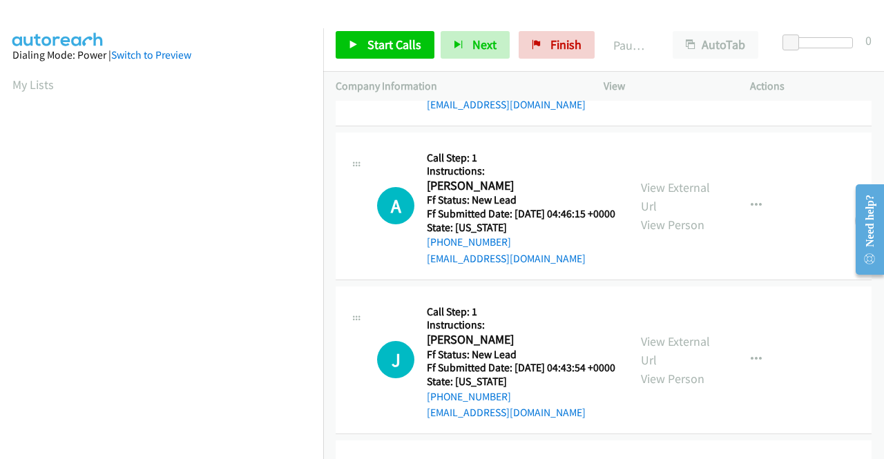
scroll to position [414, 0]
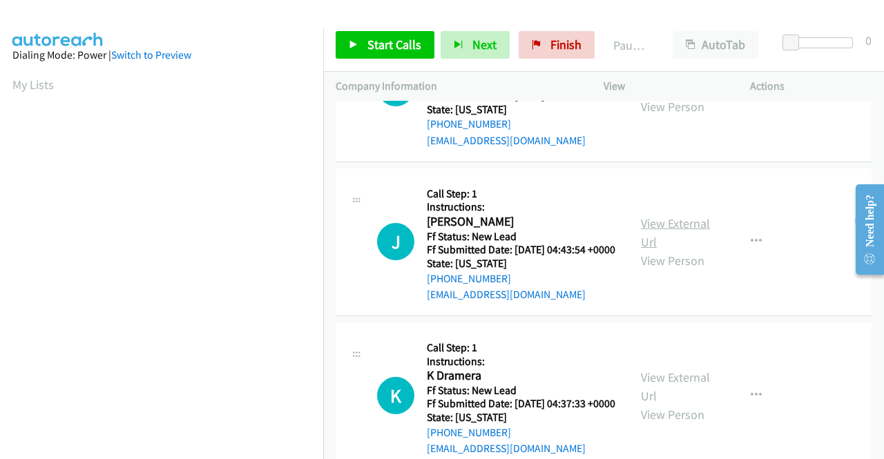
click at [649, 250] on link "View External Url" at bounding box center [675, 232] width 69 height 35
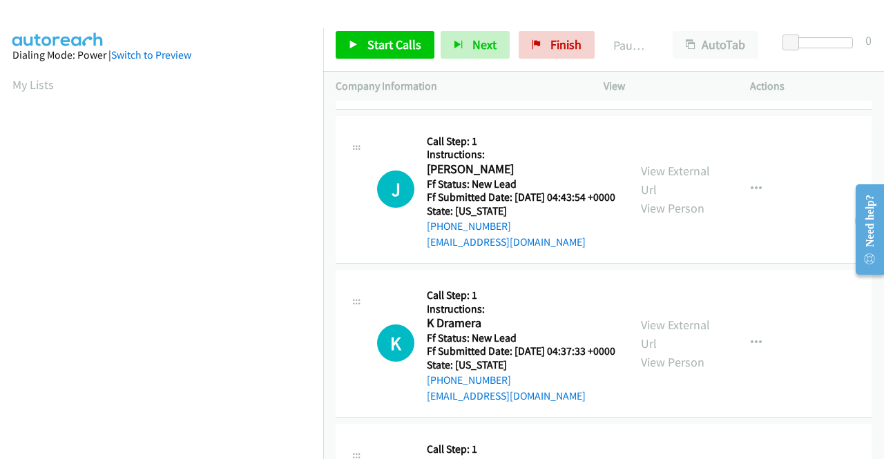
scroll to position [621, 0]
click at [658, 197] on link "View External Url" at bounding box center [675, 179] width 69 height 35
click at [387, 41] on span "Start Calls" at bounding box center [394, 45] width 54 height 16
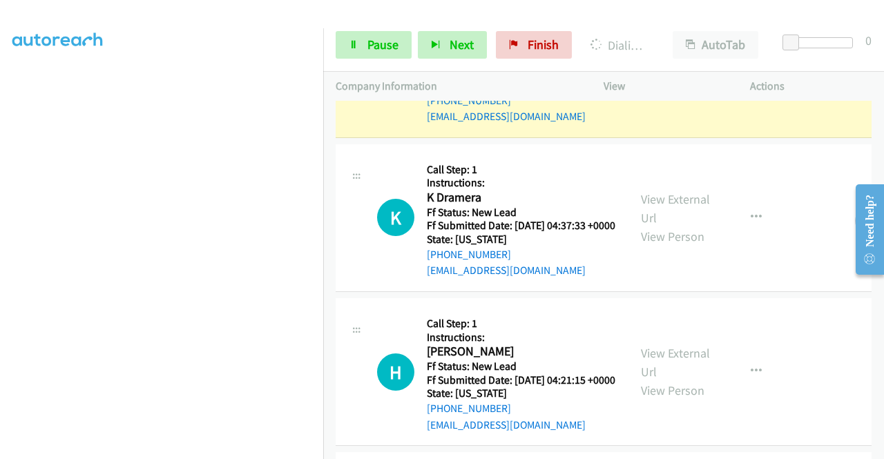
scroll to position [759, 0]
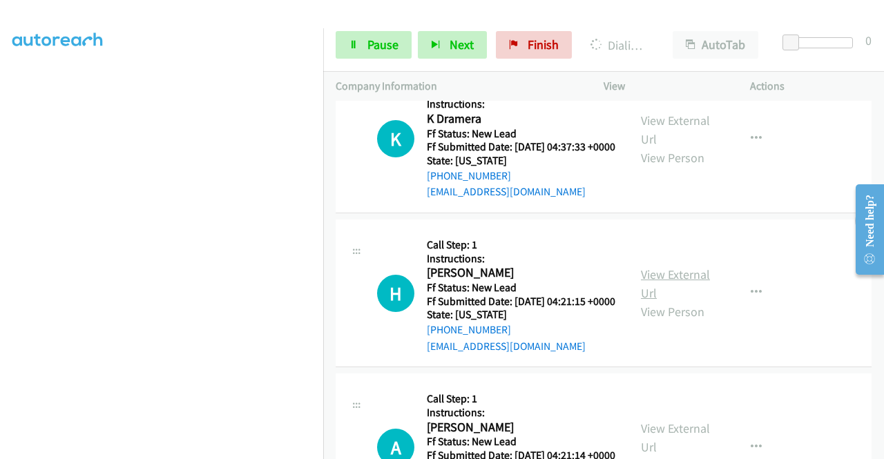
click at [672, 301] on link "View External Url" at bounding box center [675, 284] width 69 height 35
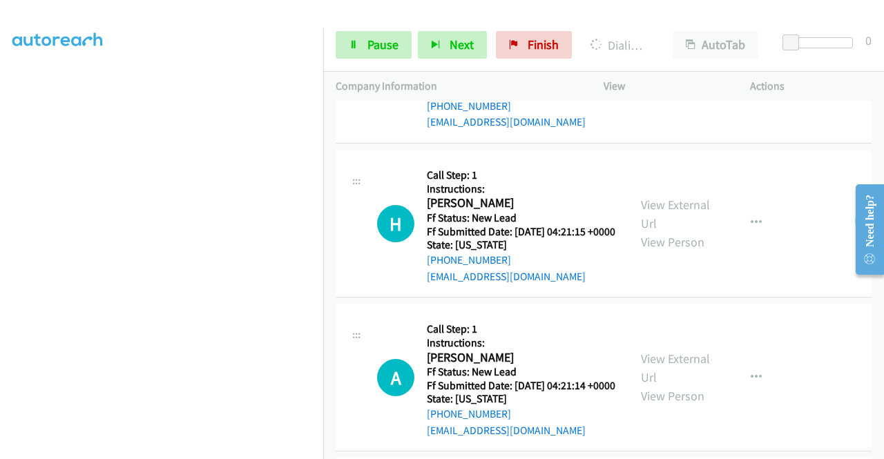
scroll to position [898, 0]
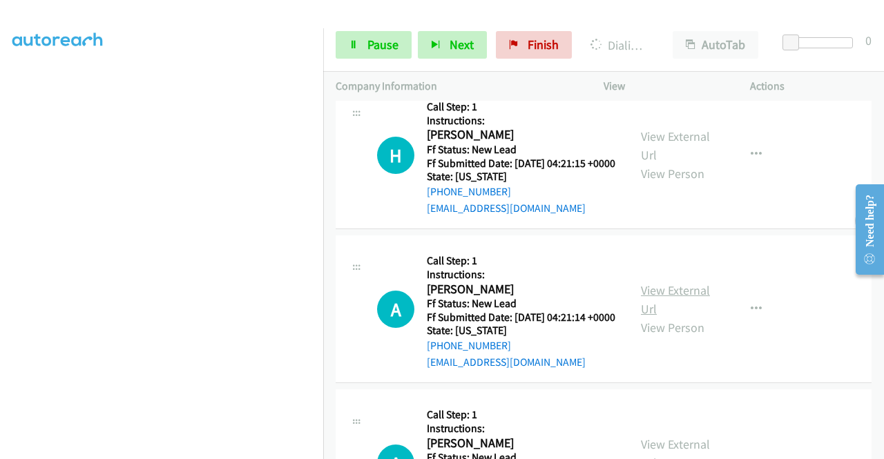
click at [684, 317] on link "View External Url" at bounding box center [675, 299] width 69 height 35
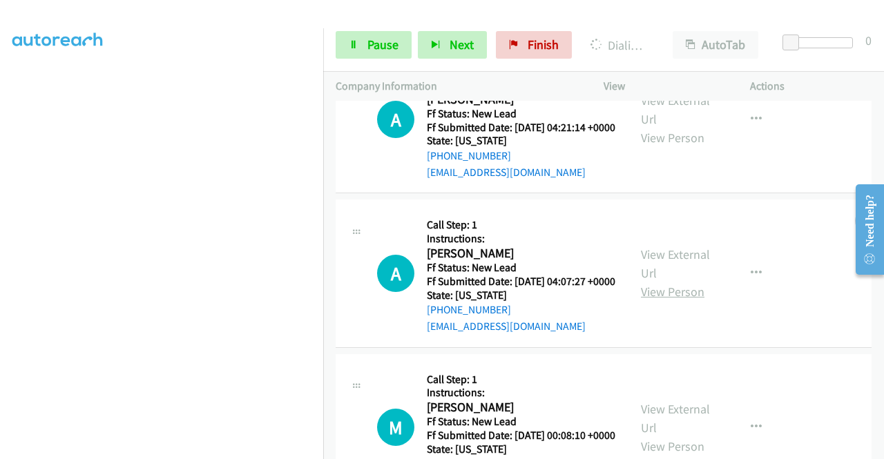
scroll to position [1105, 0]
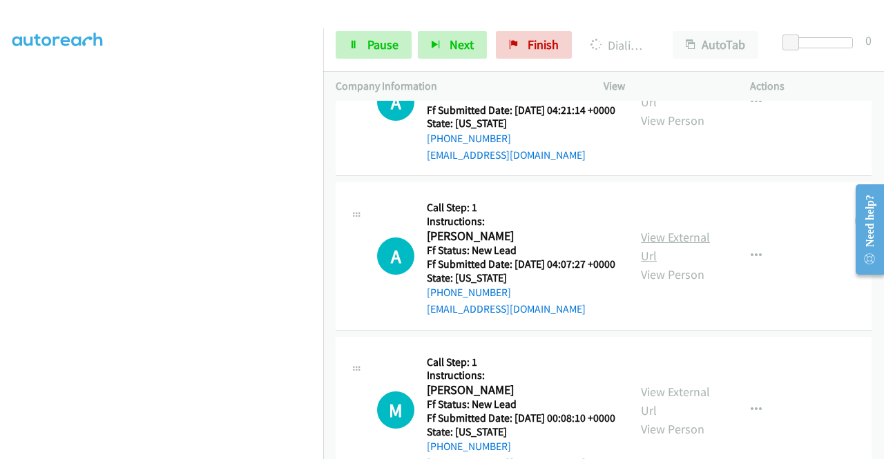
click at [681, 264] on link "View External Url" at bounding box center [675, 246] width 69 height 35
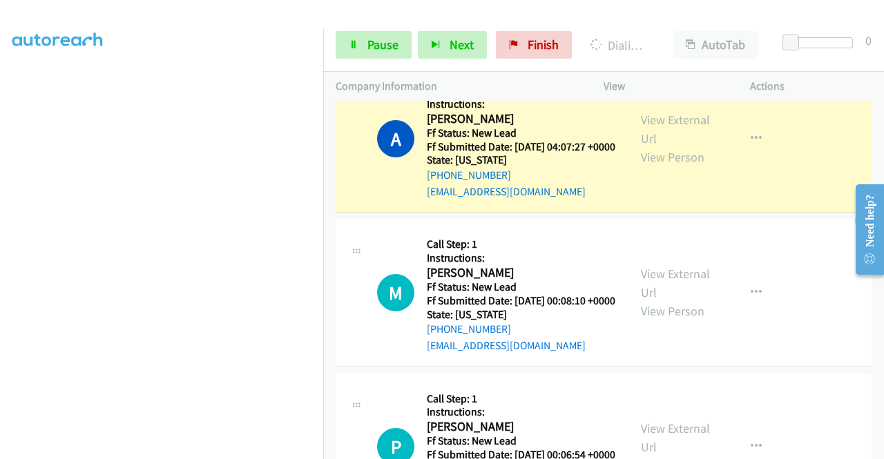
scroll to position [1312, 0]
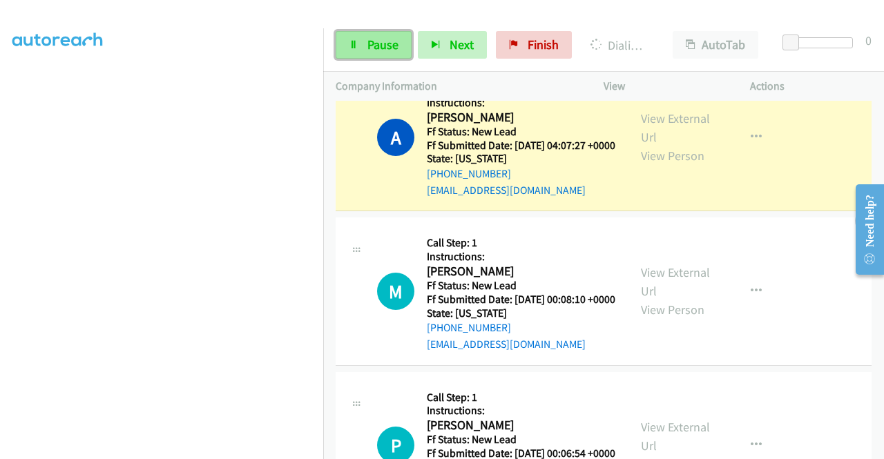
click at [376, 39] on span "Pause" at bounding box center [382, 45] width 31 height 16
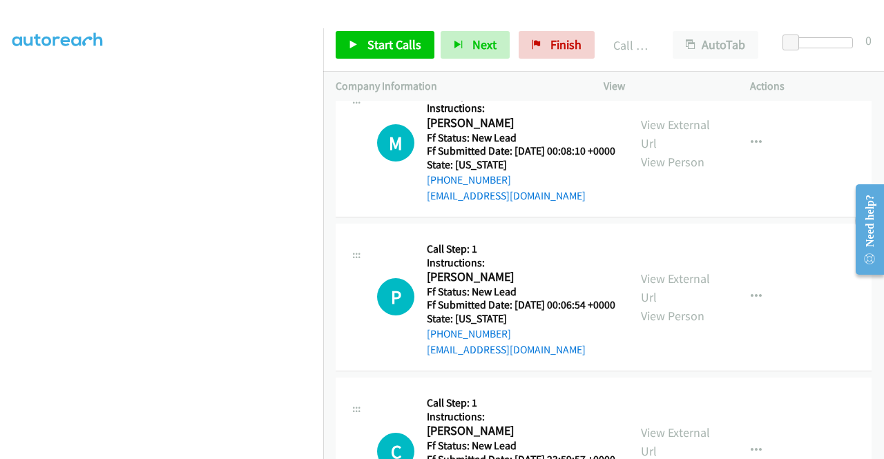
scroll to position [1548, 0]
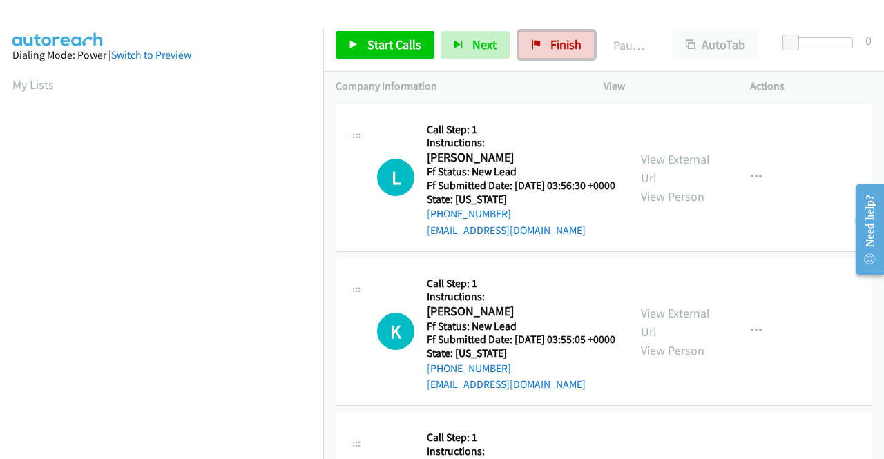
drag, startPoint x: 533, startPoint y: 39, endPoint x: 505, endPoint y: 70, distance: 41.1
click at [533, 41] on icon at bounding box center [537, 46] width 10 height 10
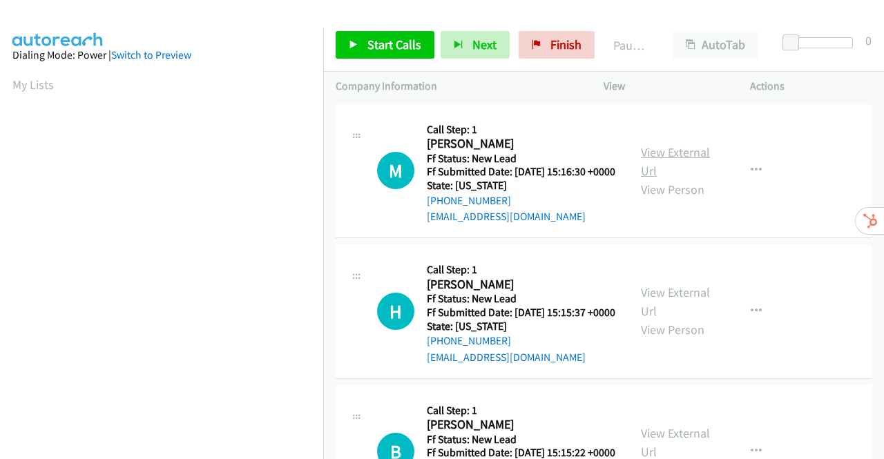
click at [685, 162] on link "View External Url" at bounding box center [675, 161] width 69 height 35
click at [675, 316] on link "View External Url" at bounding box center [675, 301] width 69 height 35
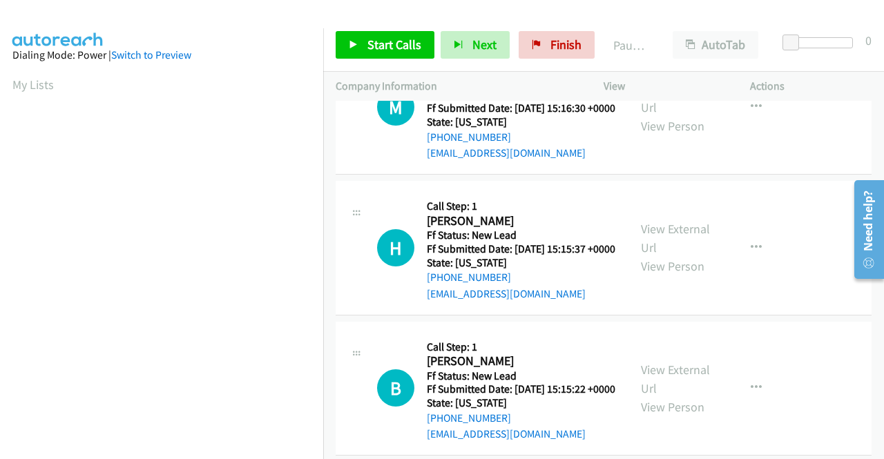
scroll to position [138, 0]
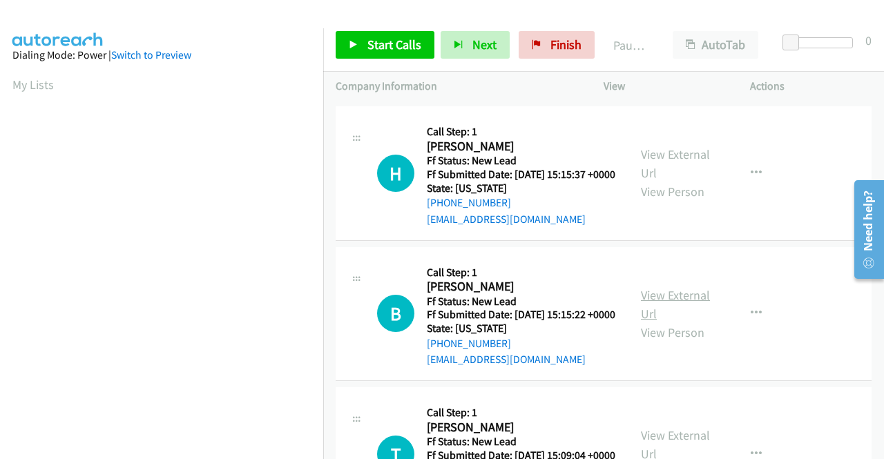
click at [681, 322] on link "View External Url" at bounding box center [675, 304] width 69 height 35
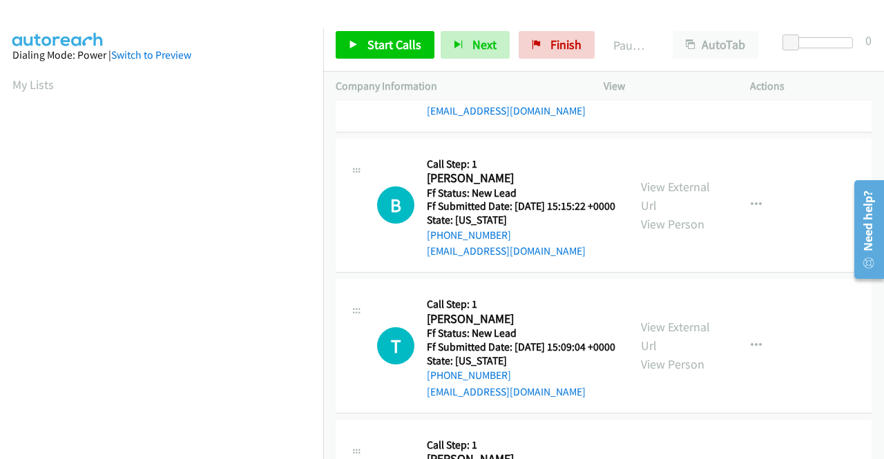
scroll to position [345, 0]
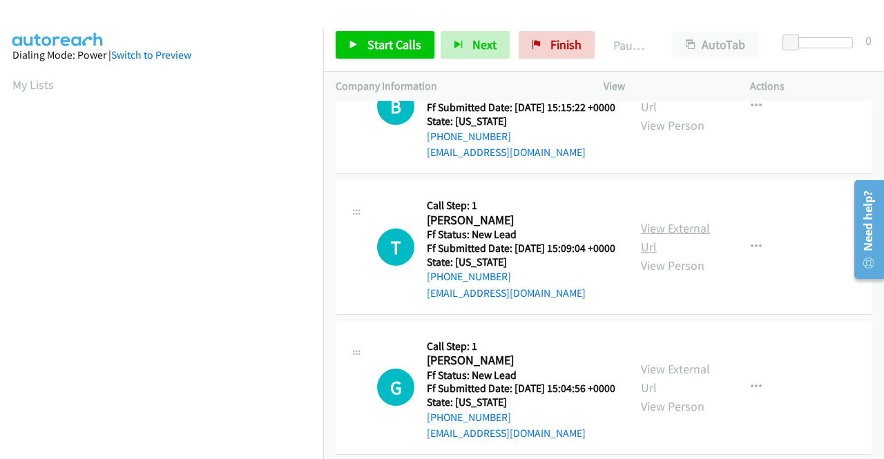
click at [650, 255] on link "View External Url" at bounding box center [675, 237] width 69 height 35
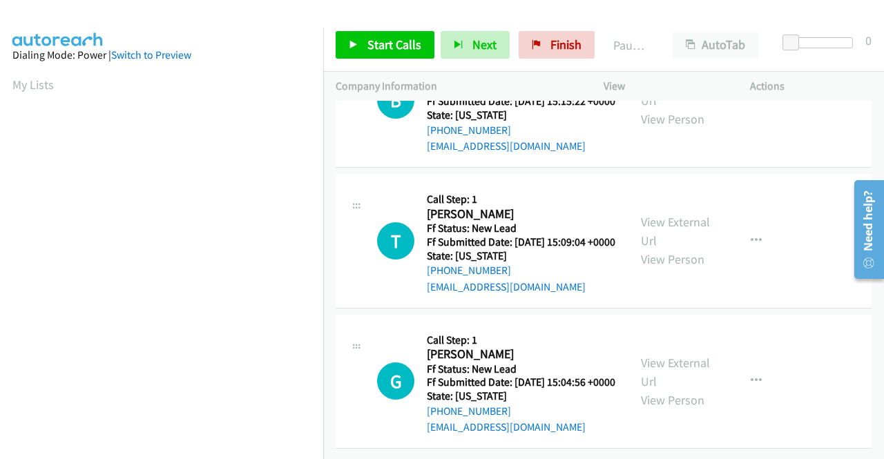
scroll to position [428, 0]
click at [657, 355] on link "View External Url" at bounding box center [675, 372] width 69 height 35
click at [352, 41] on icon at bounding box center [354, 46] width 10 height 10
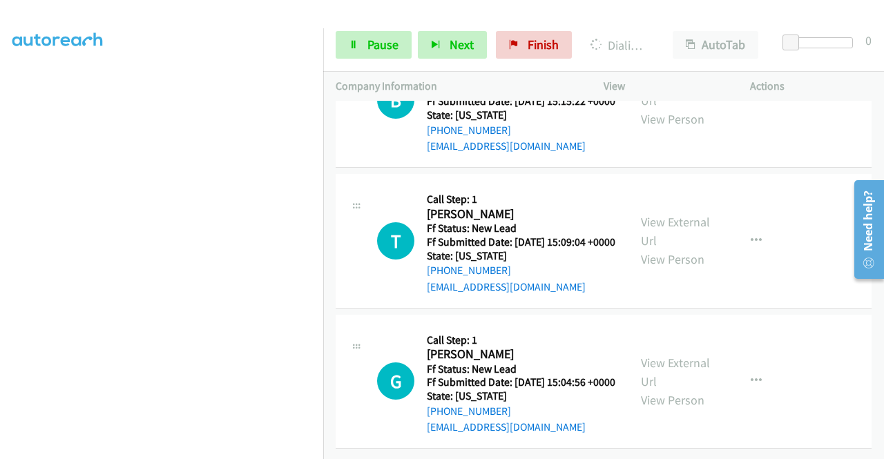
scroll to position [285, 0]
click at [365, 35] on link "Pause" at bounding box center [374, 45] width 76 height 28
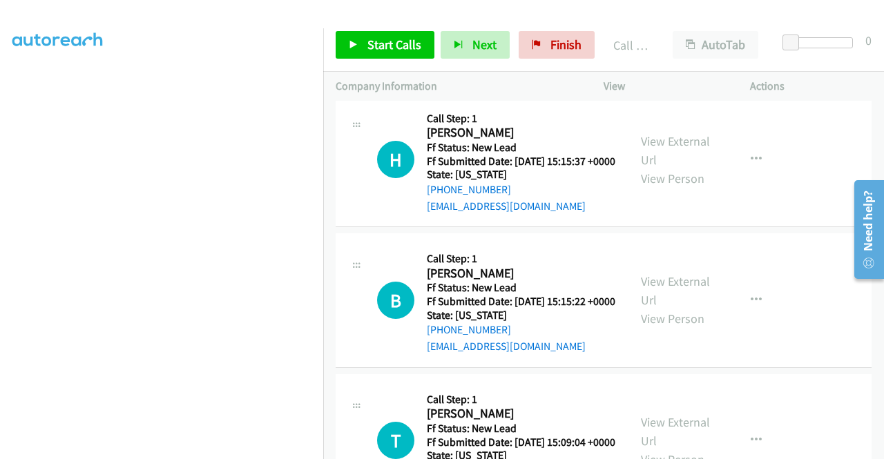
scroll to position [0, 0]
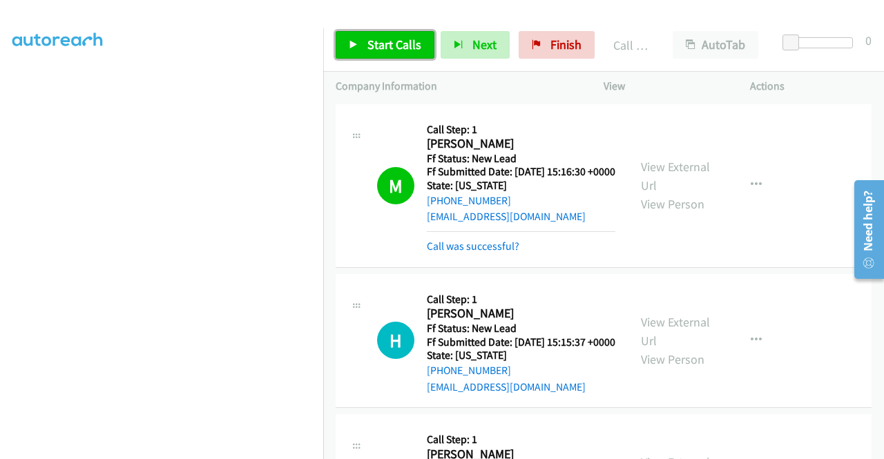
click at [385, 41] on span "Start Calls" at bounding box center [394, 45] width 54 height 16
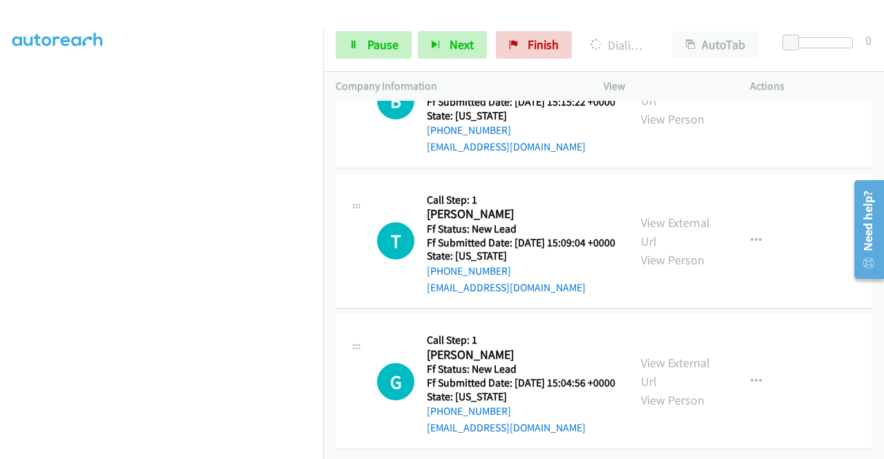
scroll to position [414, 0]
click at [740, 253] on button "button" at bounding box center [755, 241] width 37 height 28
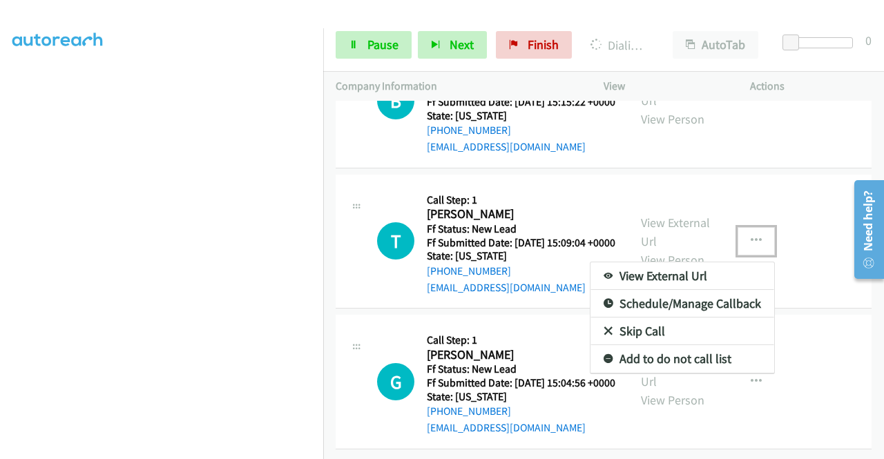
click at [634, 340] on link "Skip Call" at bounding box center [682, 332] width 184 height 28
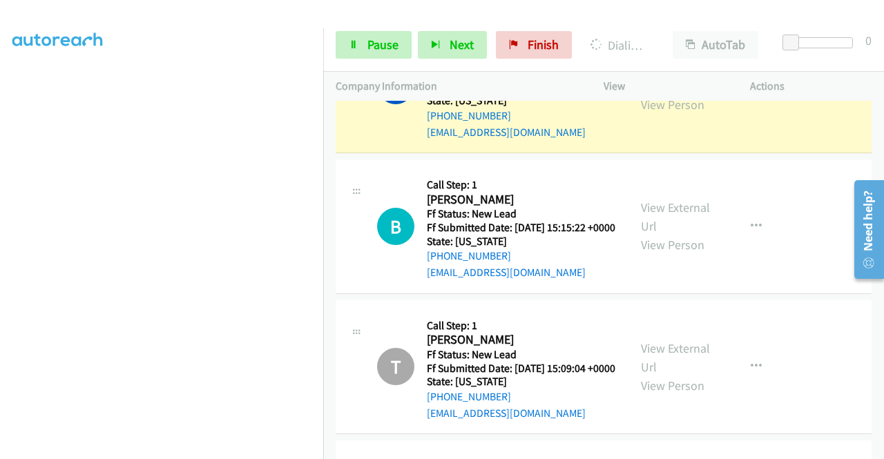
scroll to position [207, 0]
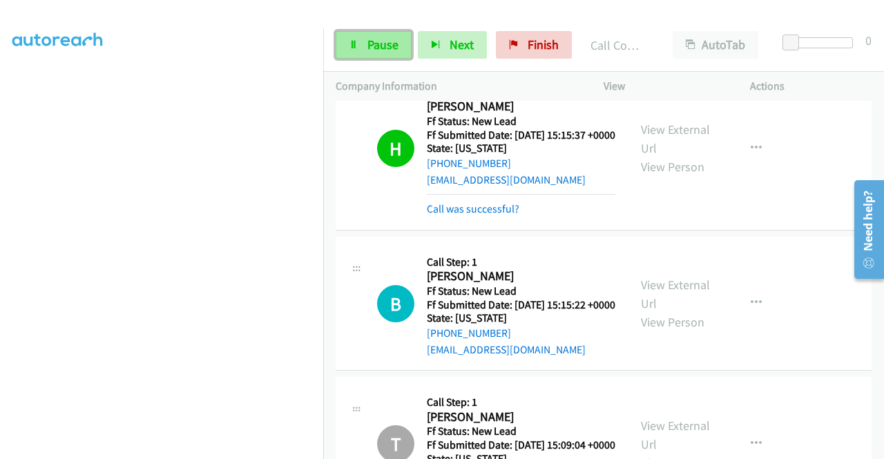
click at [363, 46] on link "Pause" at bounding box center [374, 45] width 76 height 28
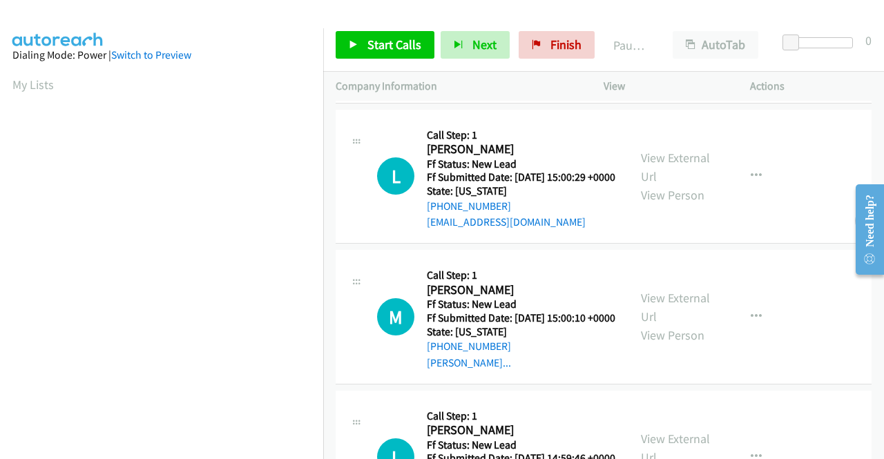
scroll to position [276, 0]
click at [671, 184] on link "View External Url" at bounding box center [675, 166] width 69 height 35
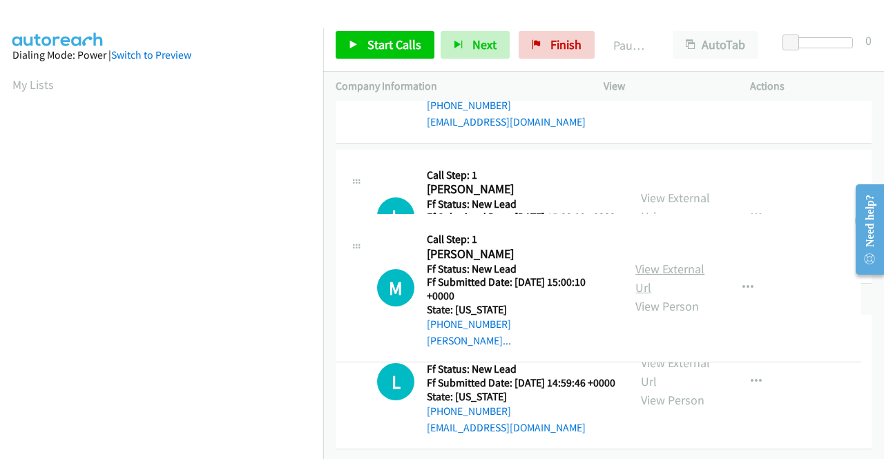
scroll to position [414, 0]
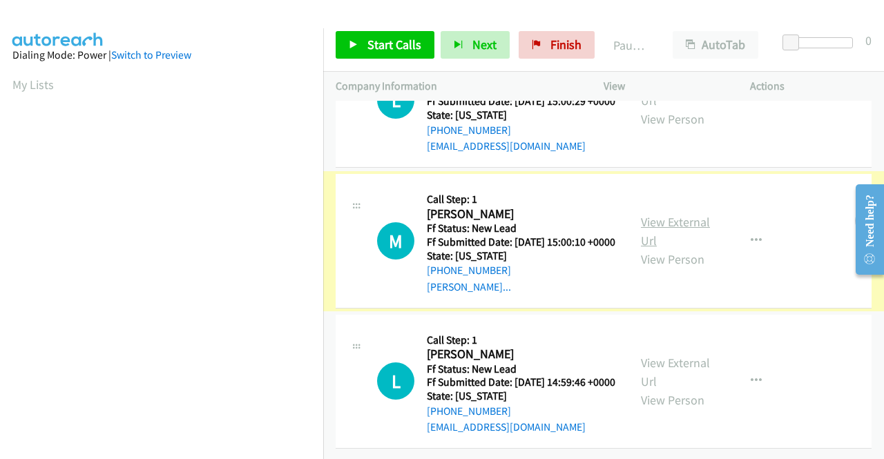
click at [688, 214] on link "View External Url" at bounding box center [675, 231] width 69 height 35
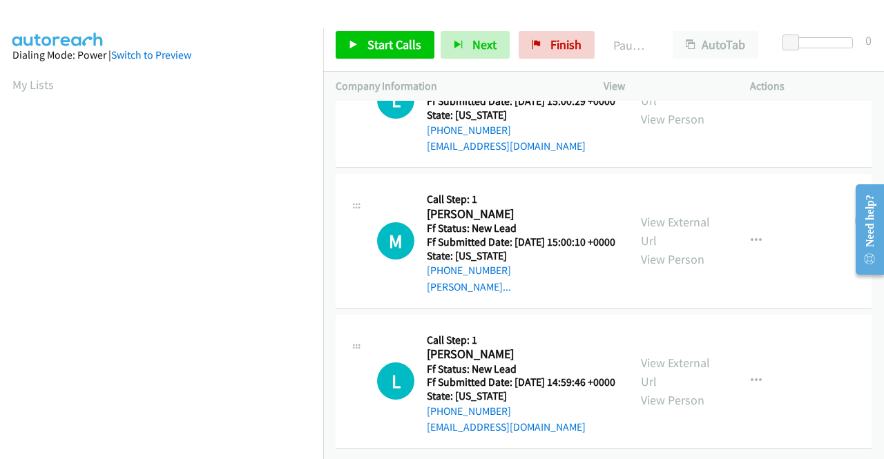
scroll to position [428, 0]
click at [698, 355] on link "View External Url" at bounding box center [675, 372] width 69 height 35
click at [355, 45] on icon at bounding box center [354, 46] width 10 height 10
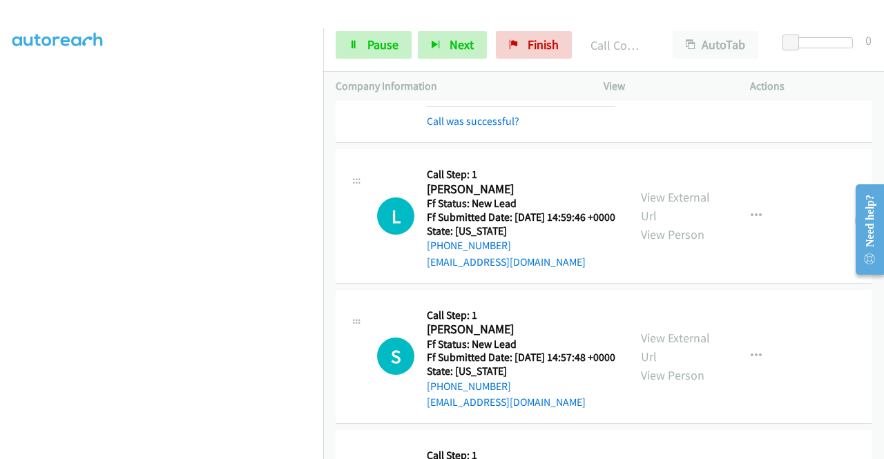
scroll to position [621, 0]
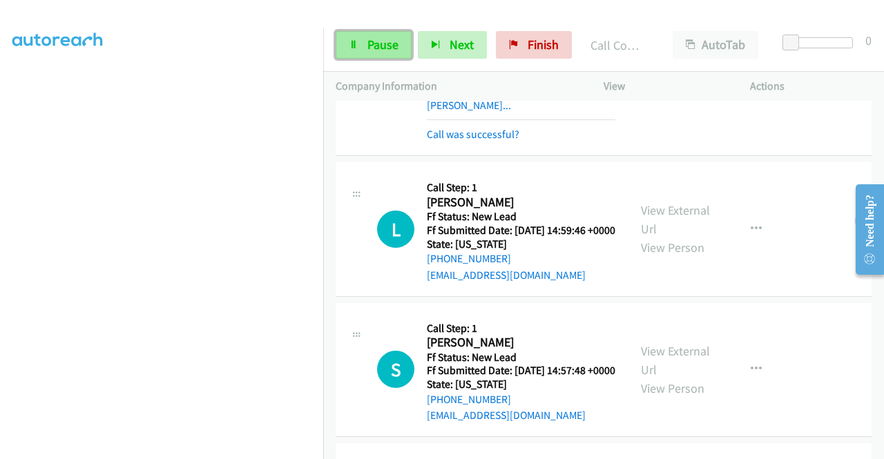
click at [374, 43] on span "Pause" at bounding box center [382, 45] width 31 height 16
click at [363, 43] on link "Pause" at bounding box center [374, 45] width 76 height 28
click at [383, 41] on span "Pause" at bounding box center [382, 45] width 31 height 16
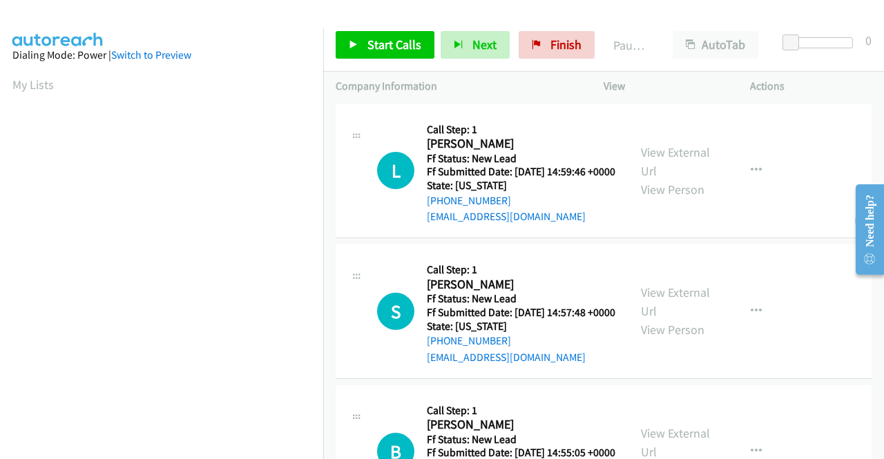
scroll to position [69, 0]
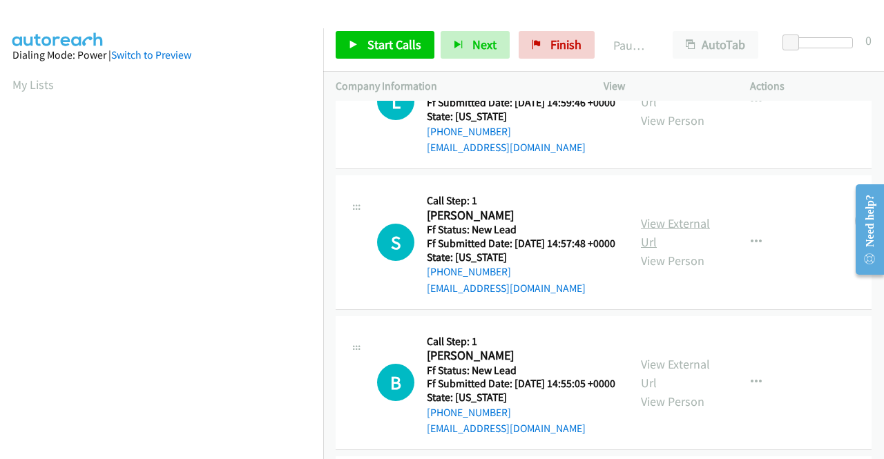
click at [683, 242] on link "View External Url" at bounding box center [675, 232] width 69 height 35
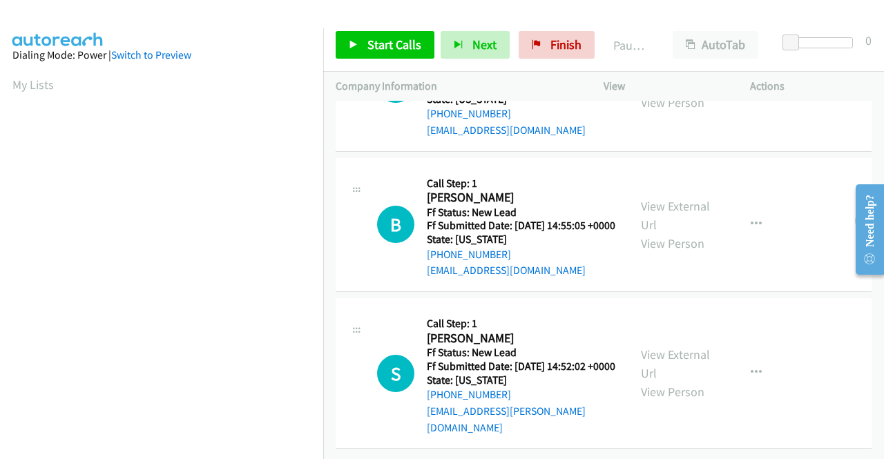
scroll to position [274, 0]
click at [646, 198] on link "View External Url" at bounding box center [675, 215] width 69 height 35
click at [663, 347] on link "View External Url" at bounding box center [675, 364] width 69 height 35
click at [384, 38] on span "Start Calls" at bounding box center [394, 45] width 54 height 16
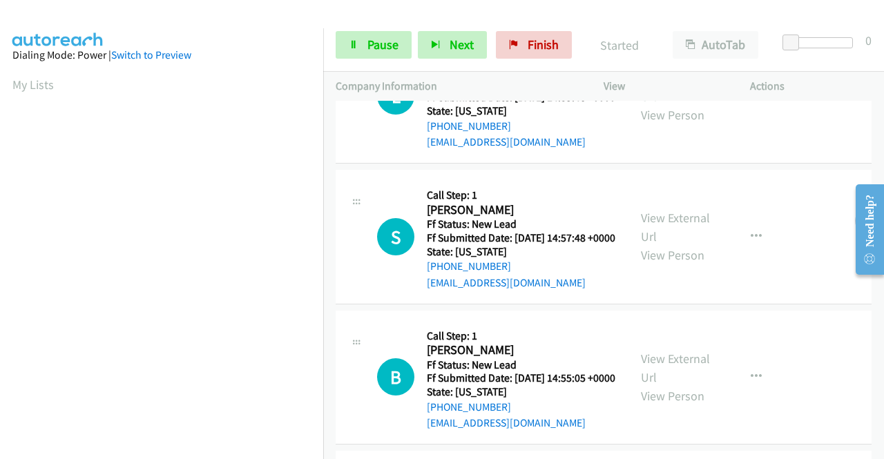
scroll to position [0, 0]
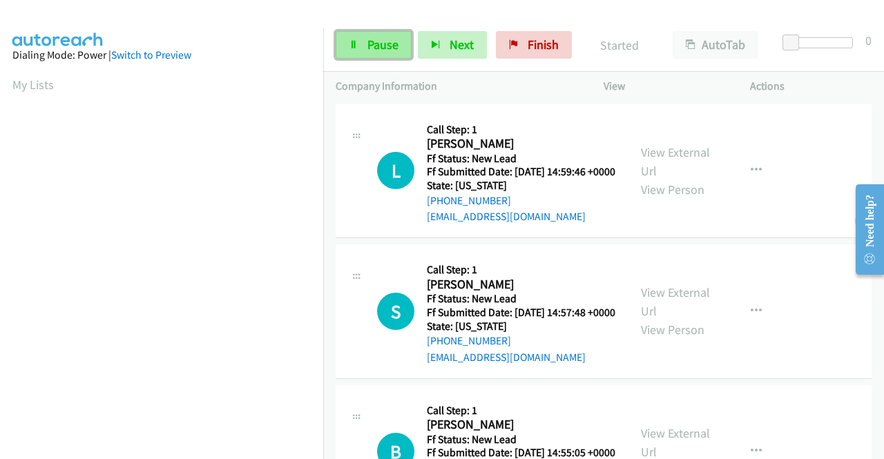
click at [373, 42] on span "Pause" at bounding box center [382, 45] width 31 height 16
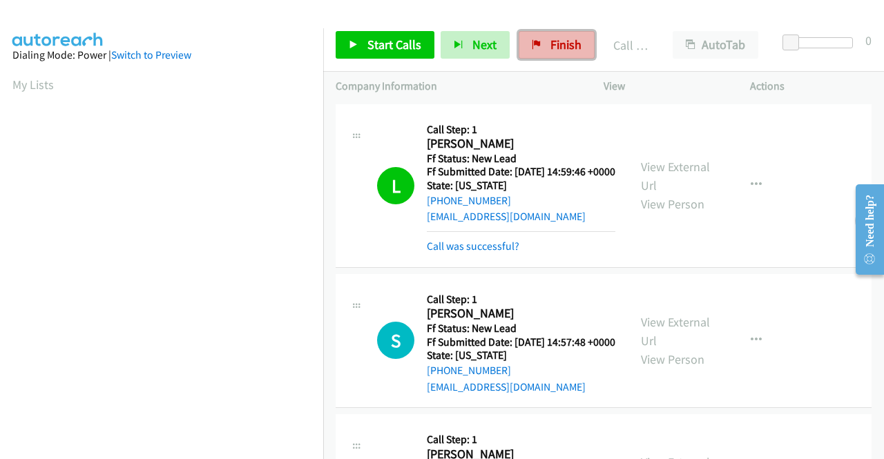
click at [535, 43] on icon at bounding box center [537, 46] width 10 height 10
